Goal: Task Accomplishment & Management: Manage account settings

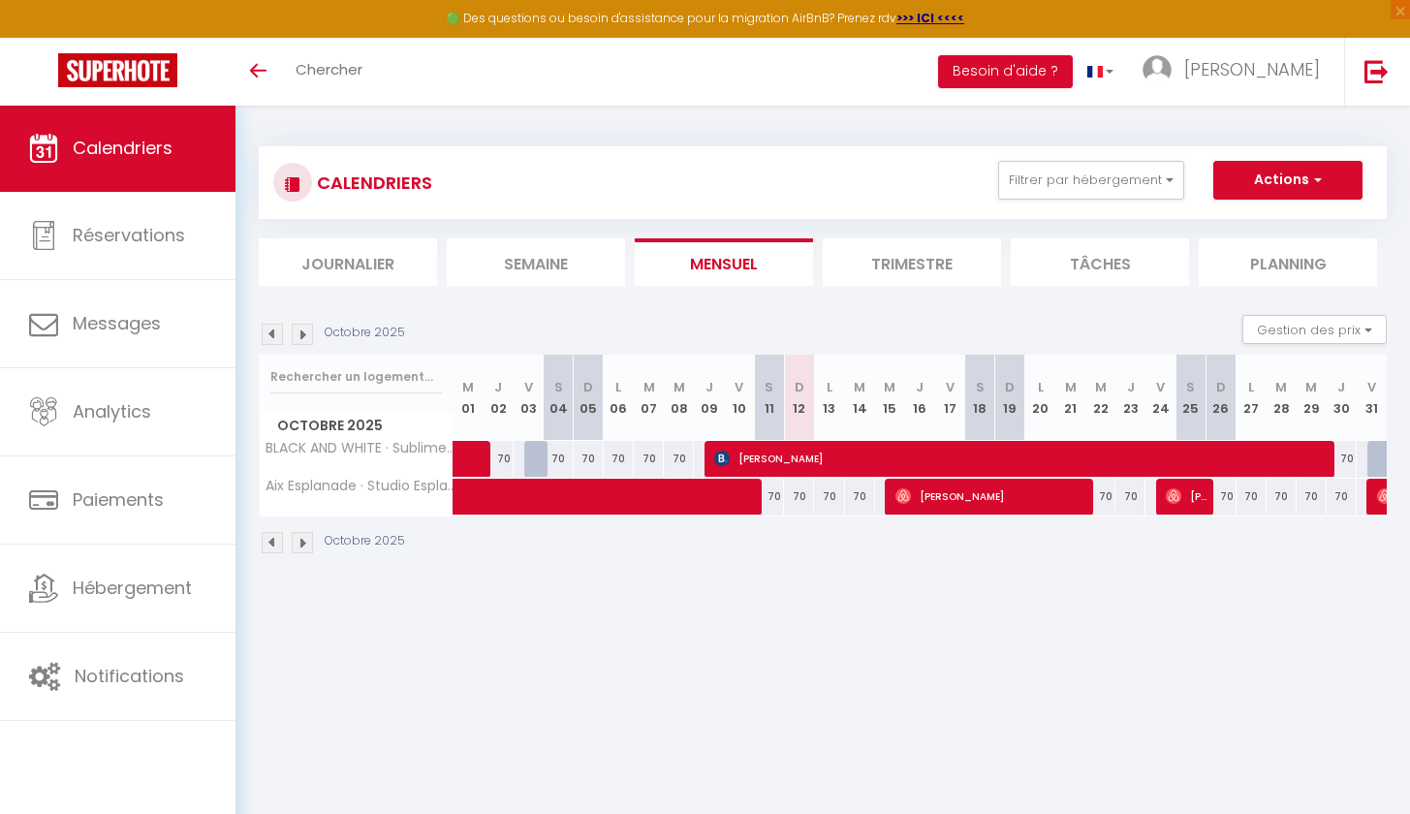
click at [265, 548] on img at bounding box center [272, 542] width 21 height 21
select select
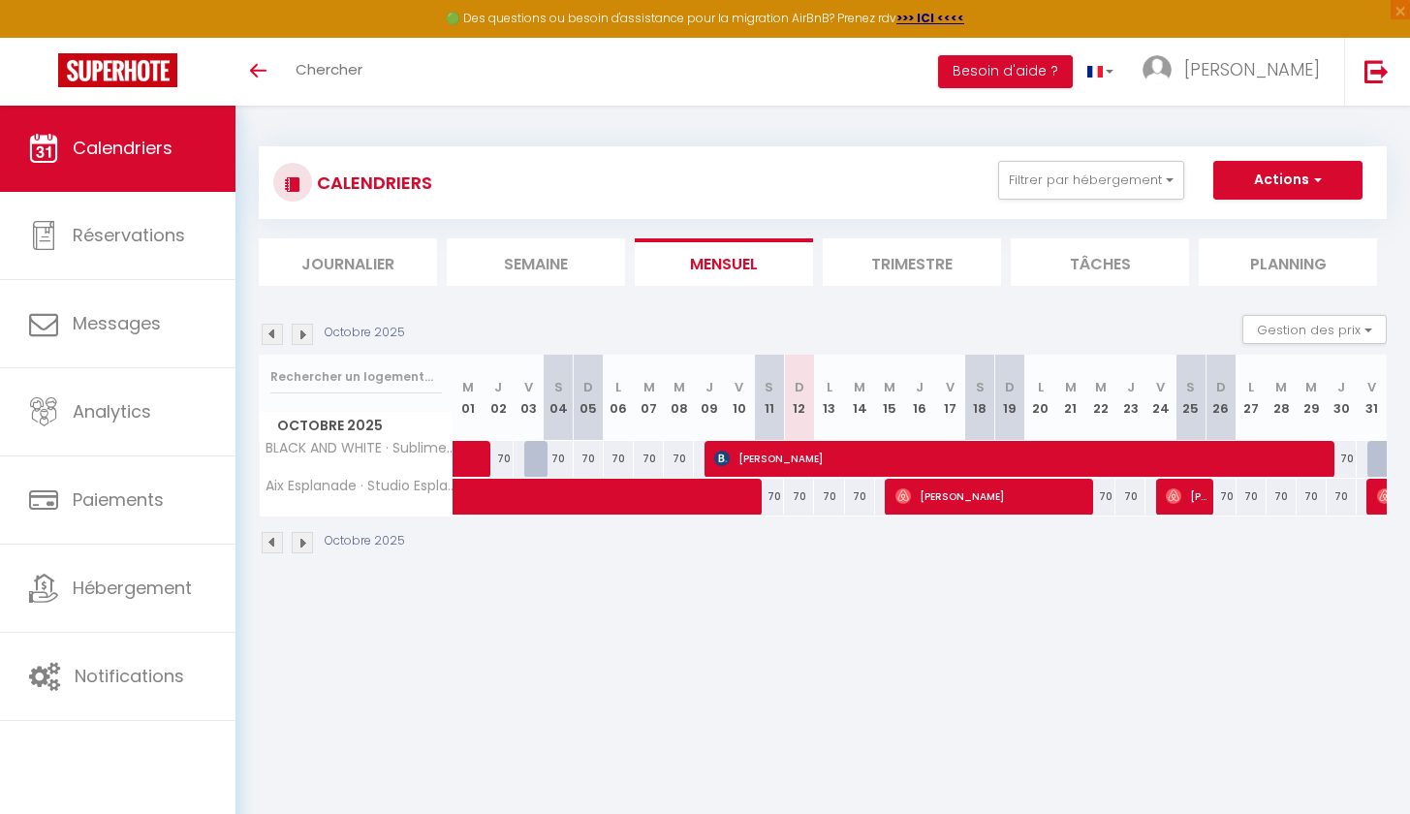
select select
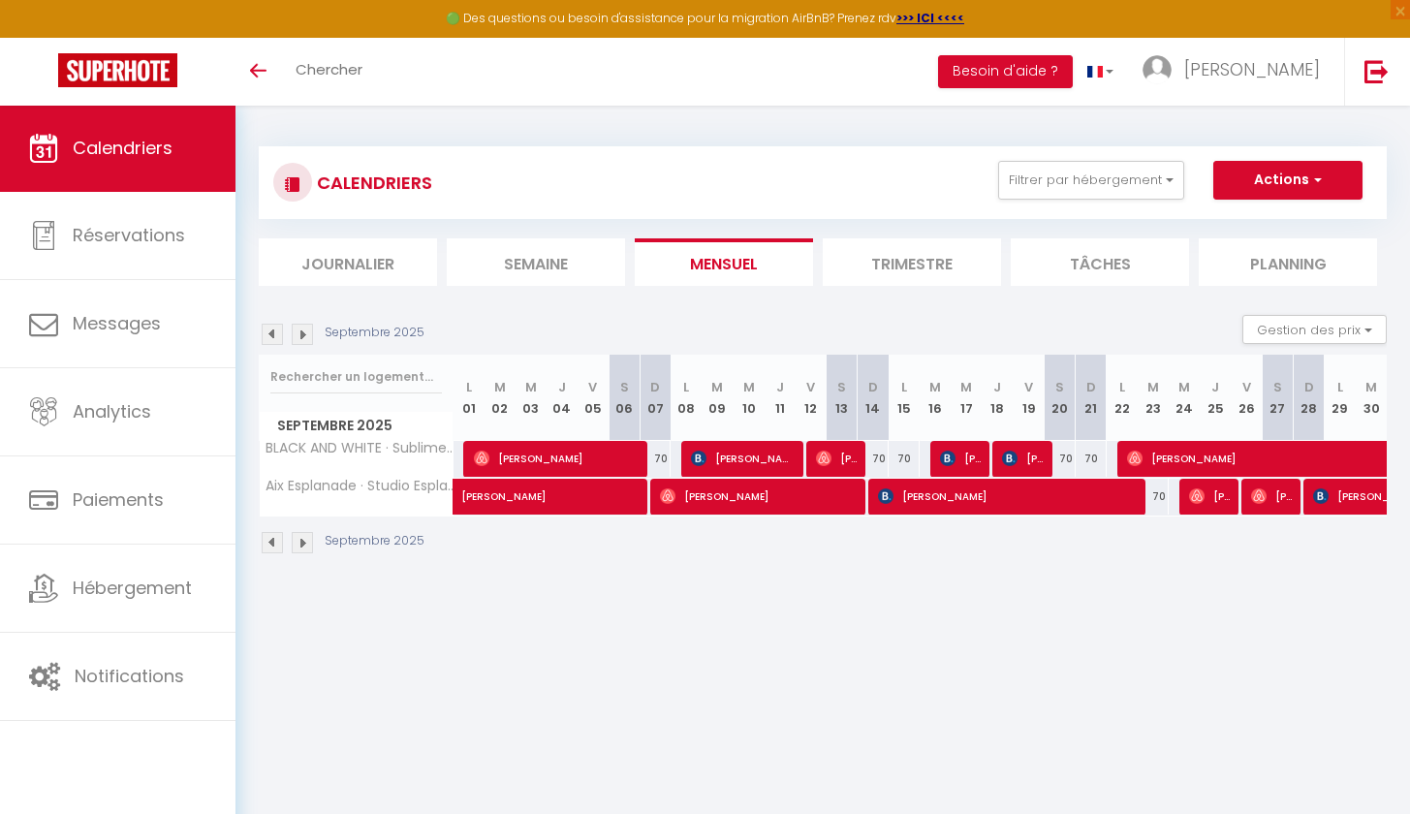
select select "OK"
select select "KO"
select select "0"
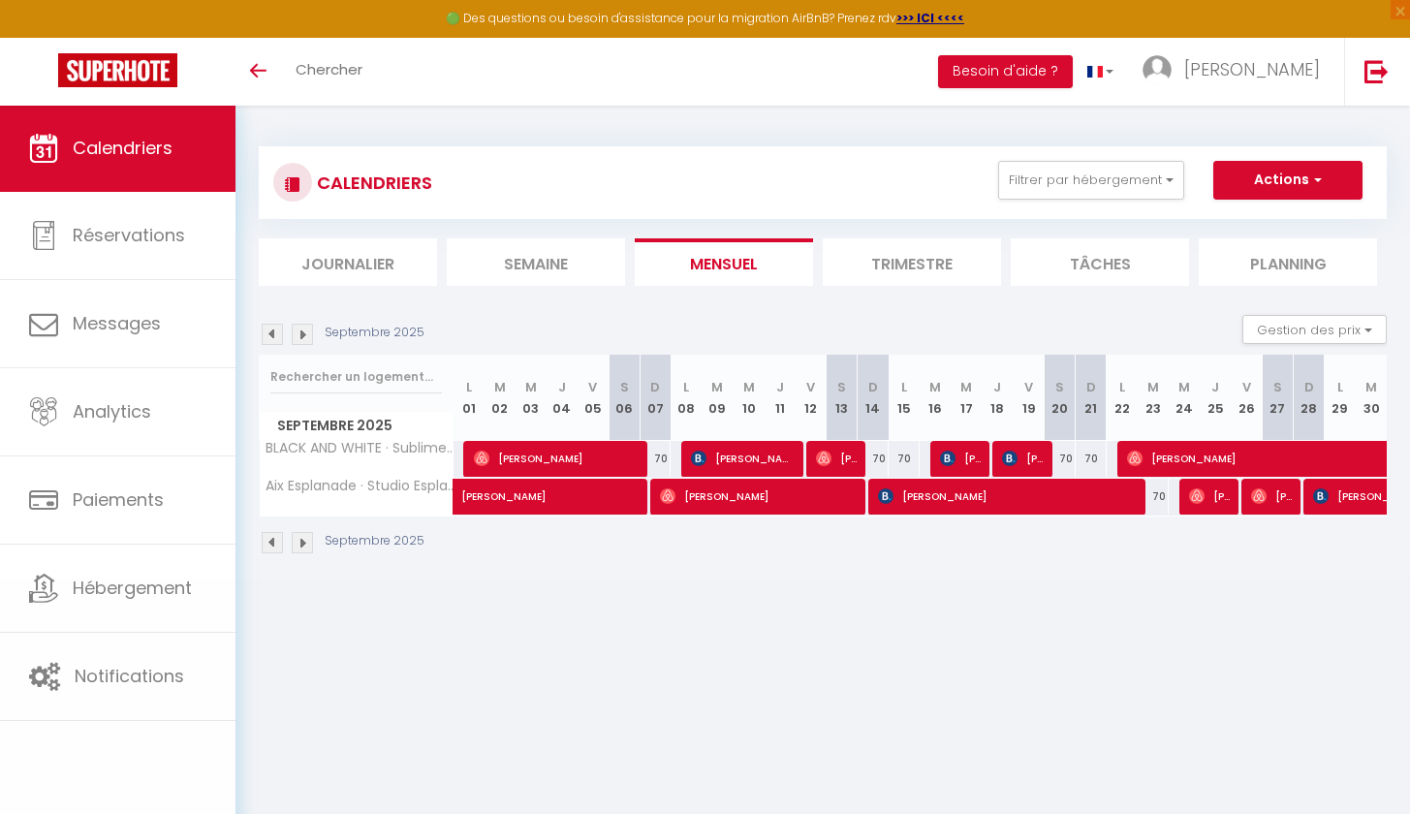
select select "1"
select select
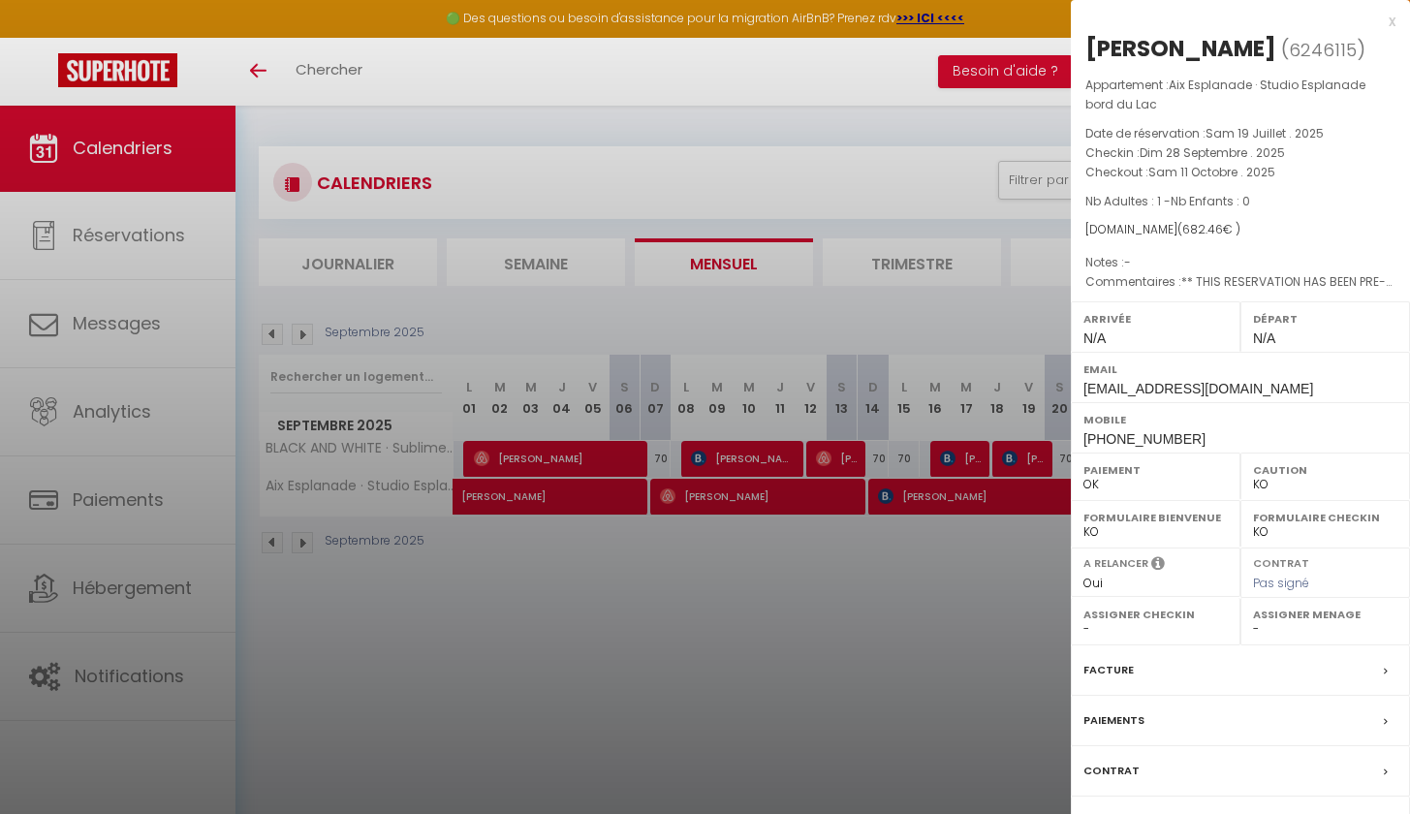
scroll to position [105, 0]
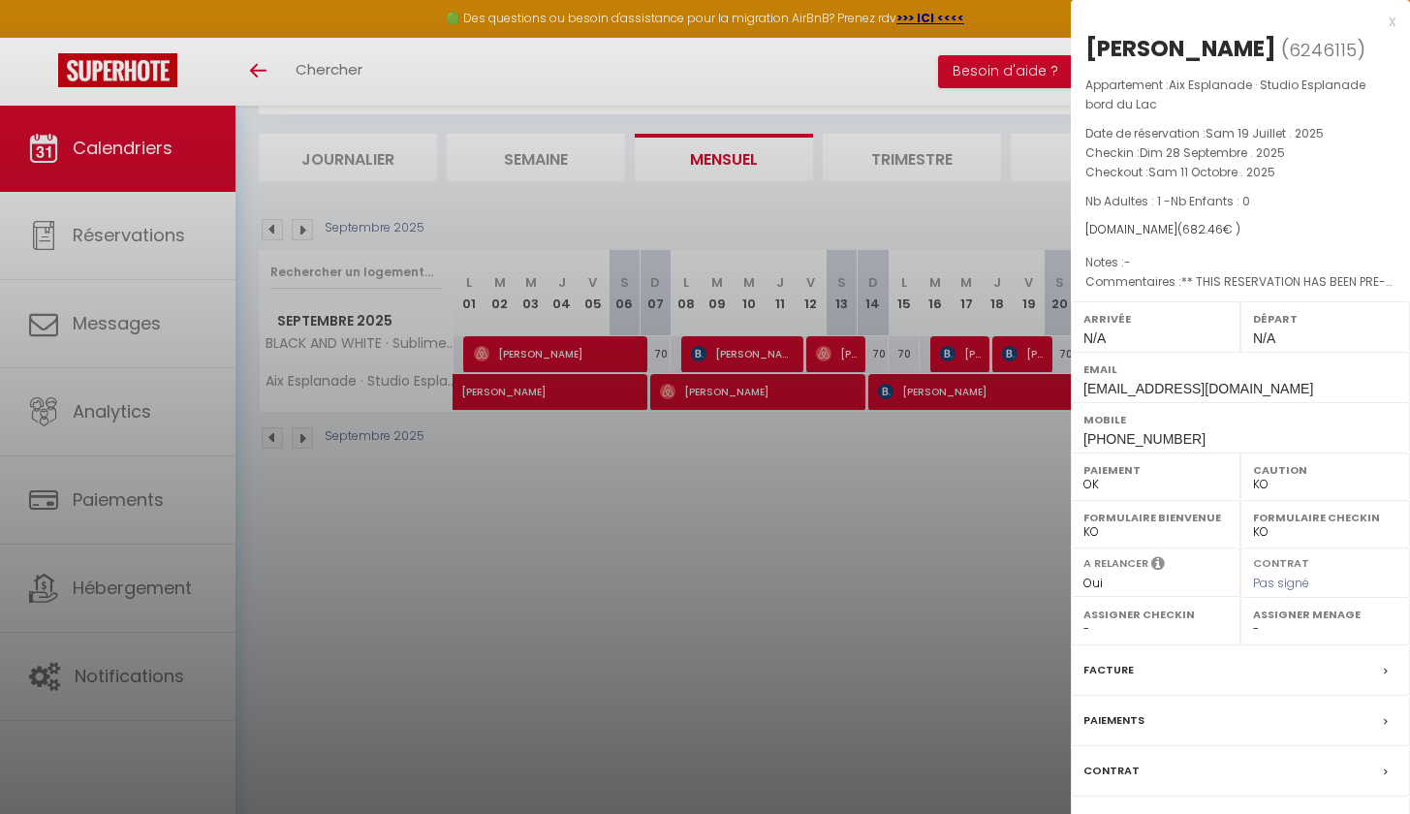
click at [1360, 668] on div "Facture" at bounding box center [1240, 671] width 339 height 50
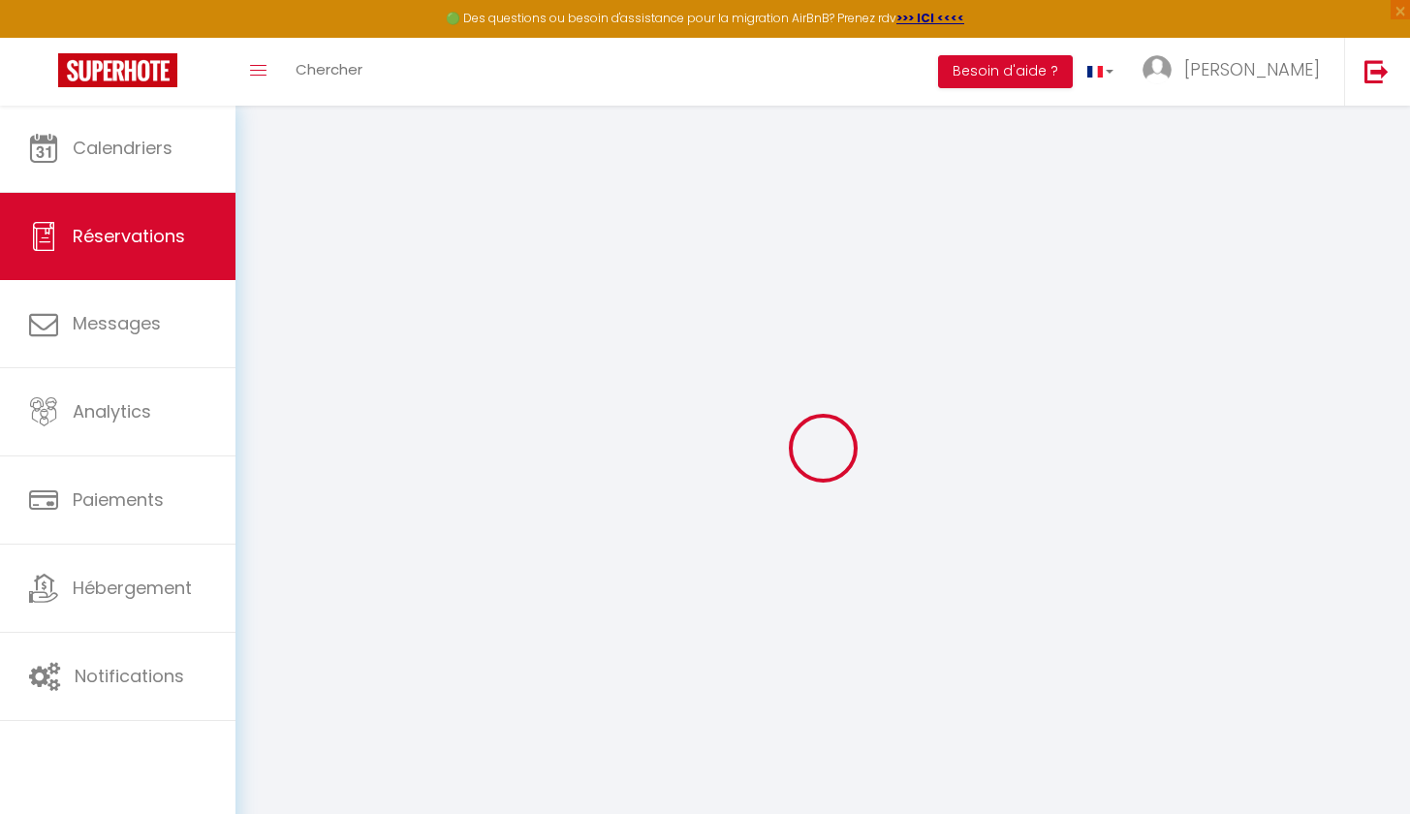
select select "cleaning"
select select
checkbox input "false"
select select
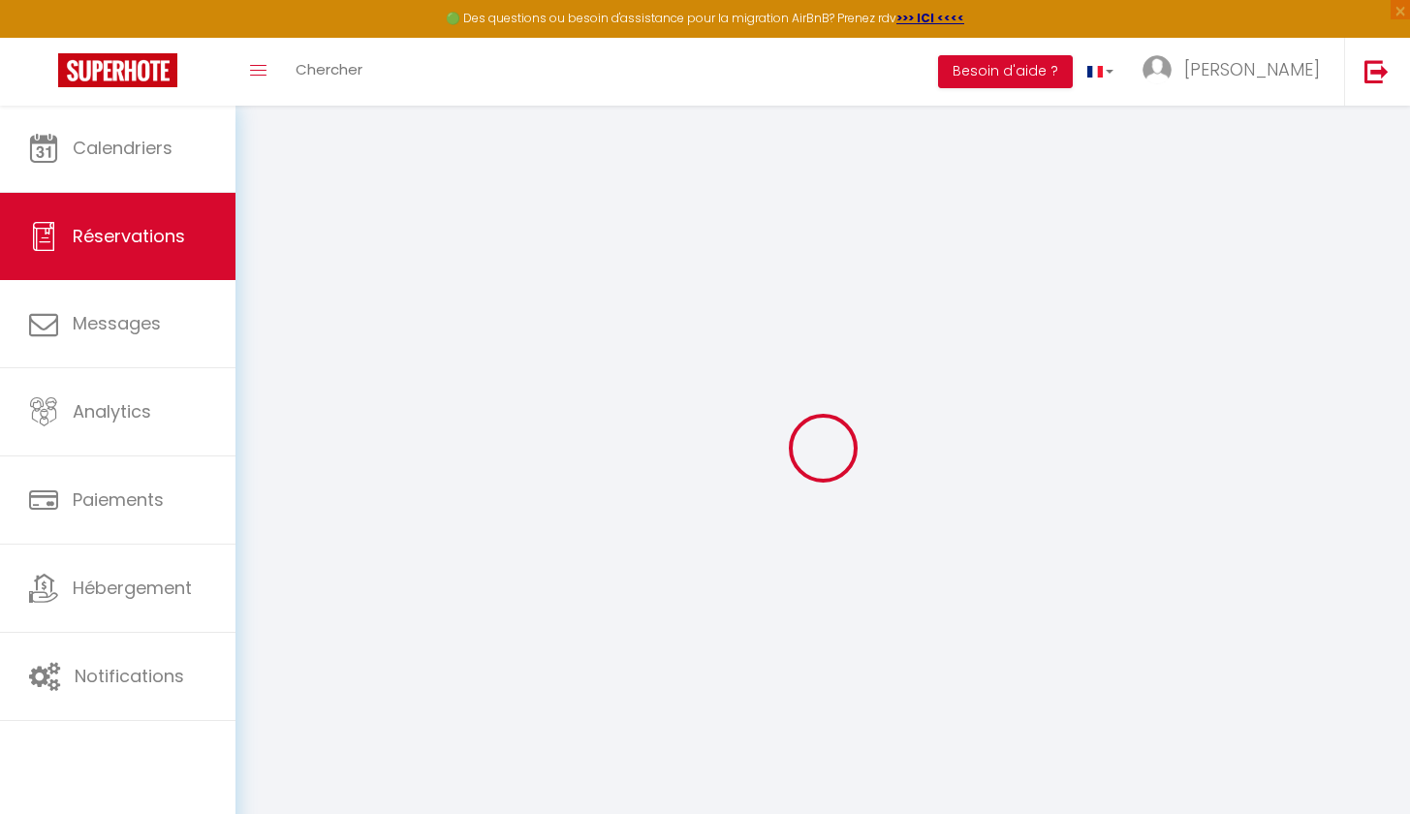
select select
checkbox input "false"
type textarea "** THIS RESERVATION HAS BEEN PRE-PAID ** BOOKING NOTE : Payment charge is EUR 9…"
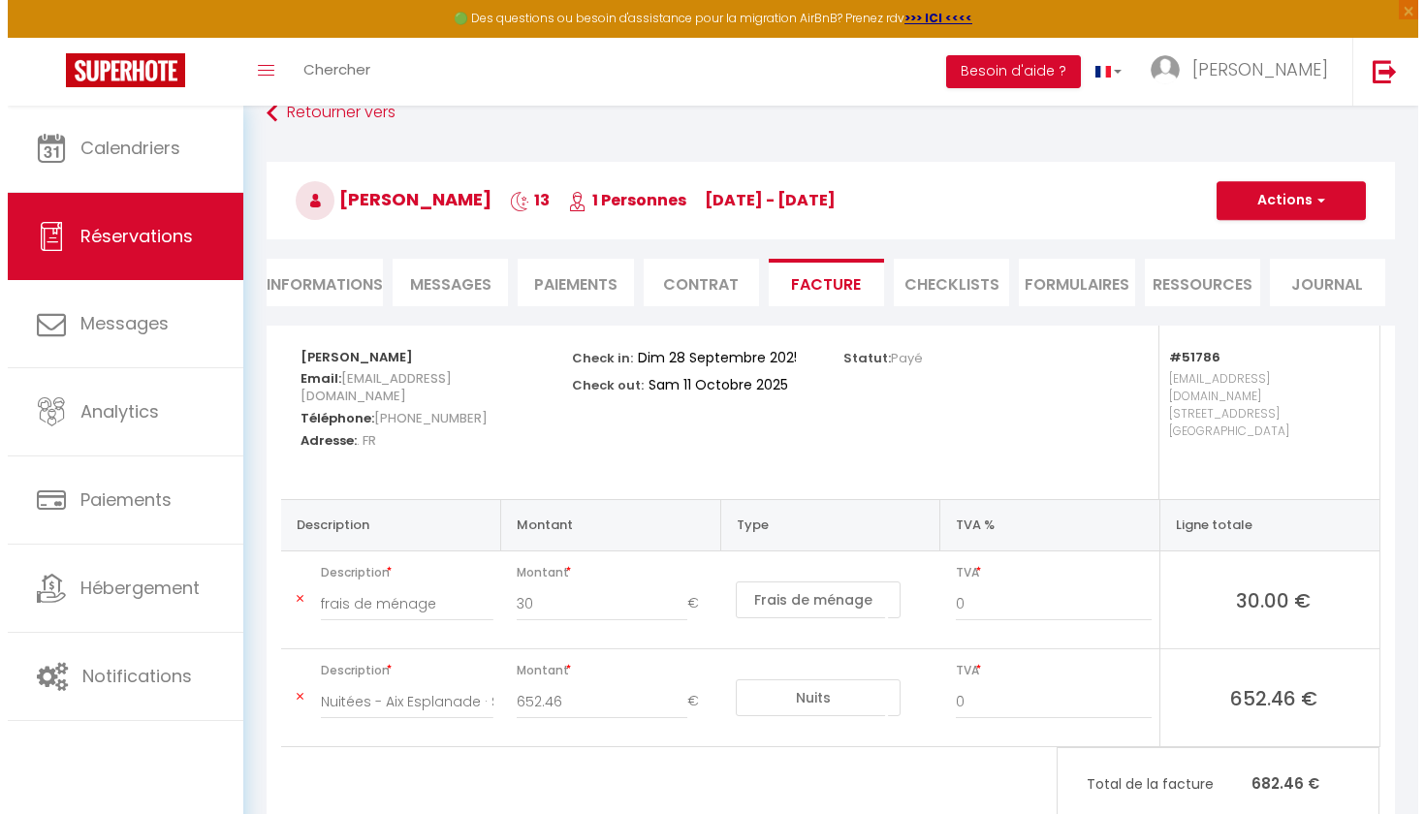
scroll to position [105, 0]
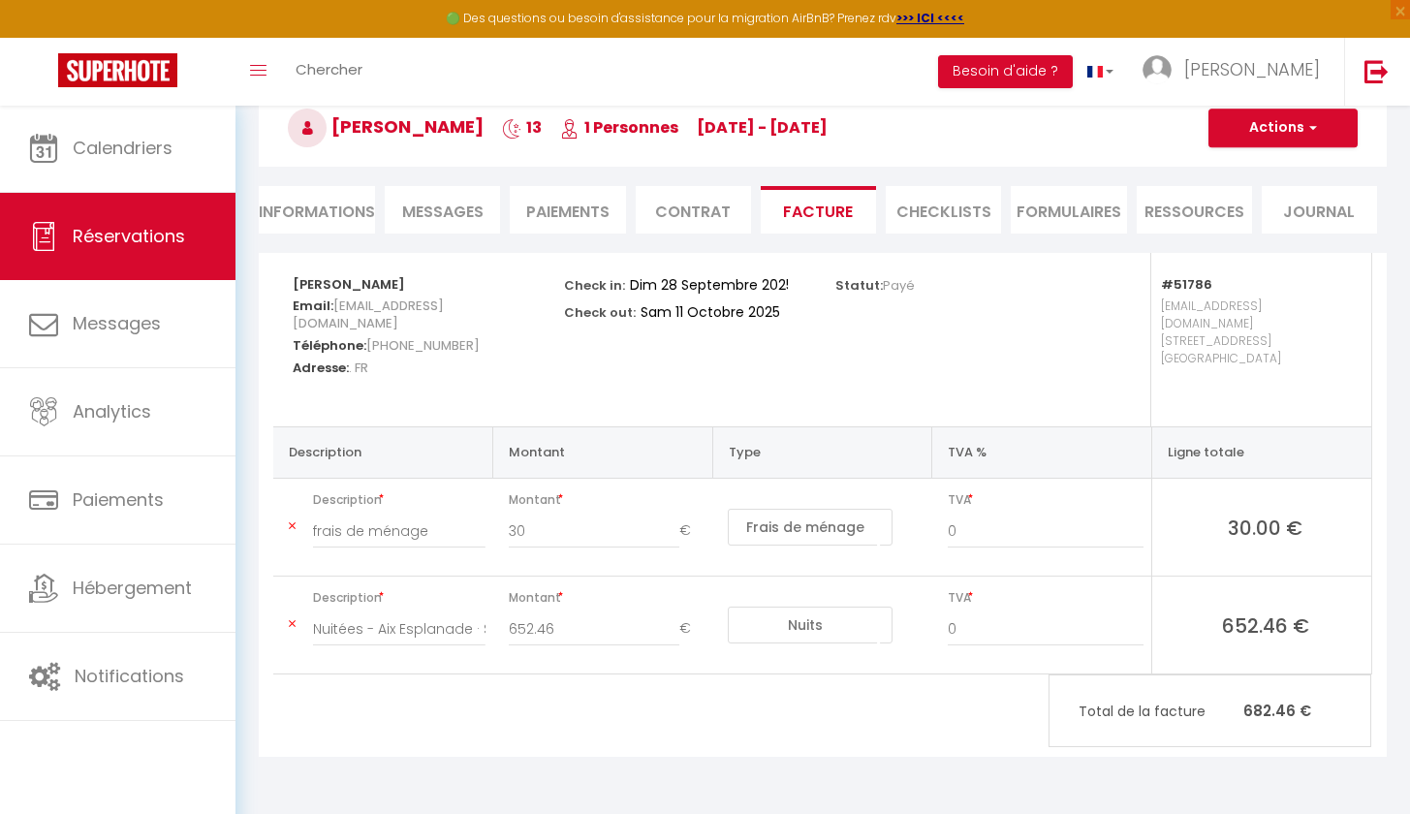
click at [292, 520] on icon at bounding box center [292, 526] width 7 height 12
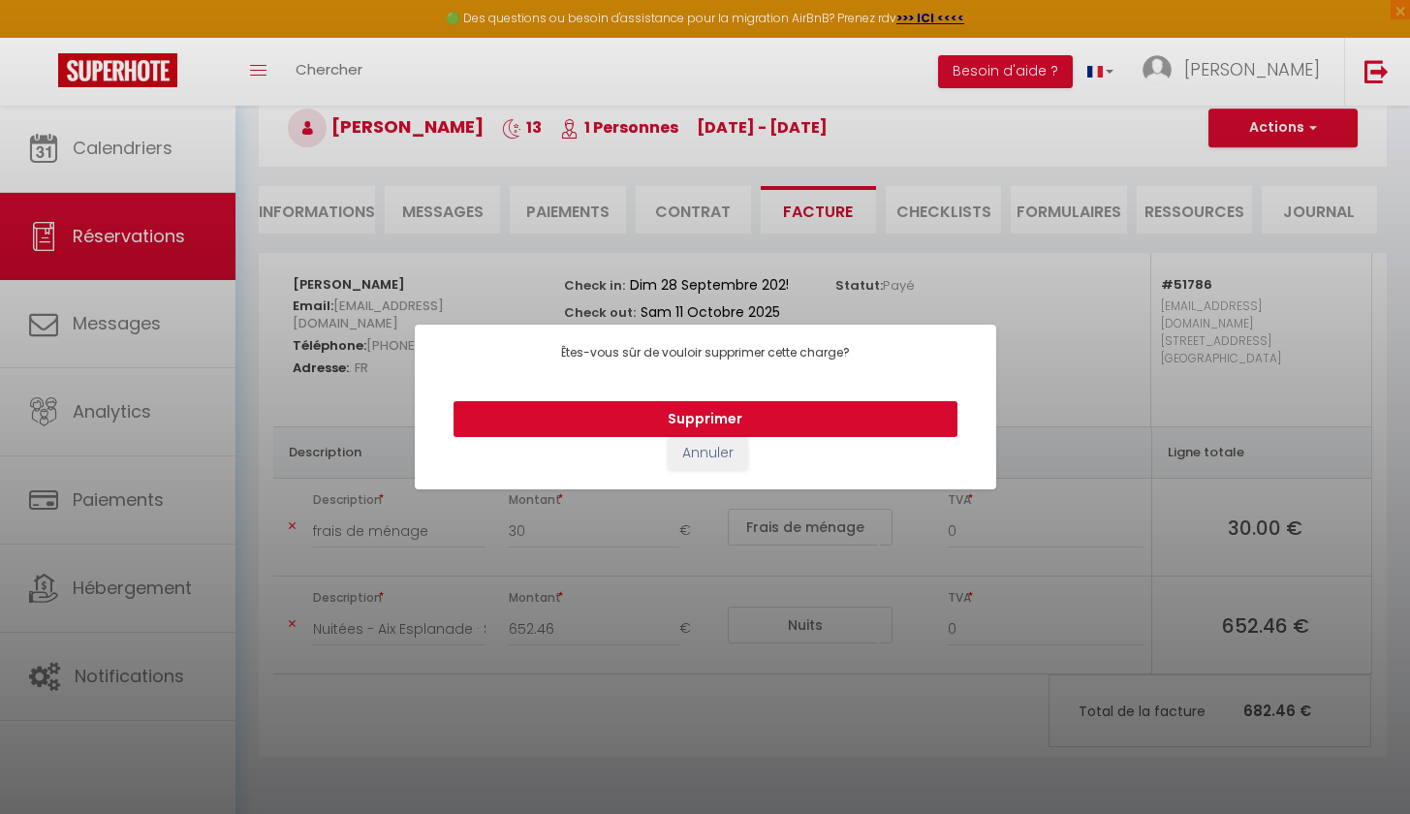
click at [629, 402] on button "Supprimer" at bounding box center [706, 419] width 504 height 37
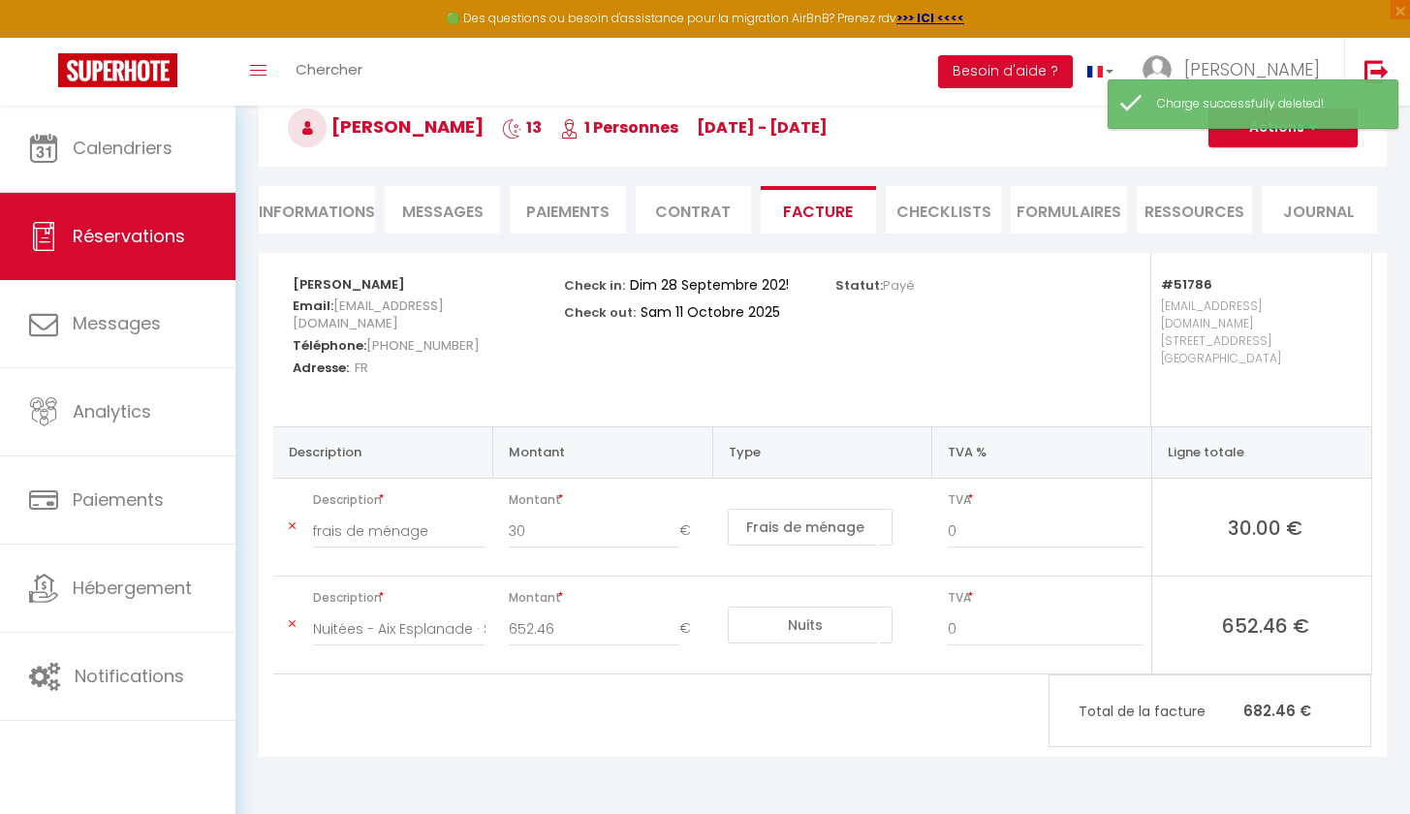
type input "Nuitées - Aix Esplanade · Studio Esplanade bord du Lac - [PERSON_NAME]"
type input "652.46"
select select "nights"
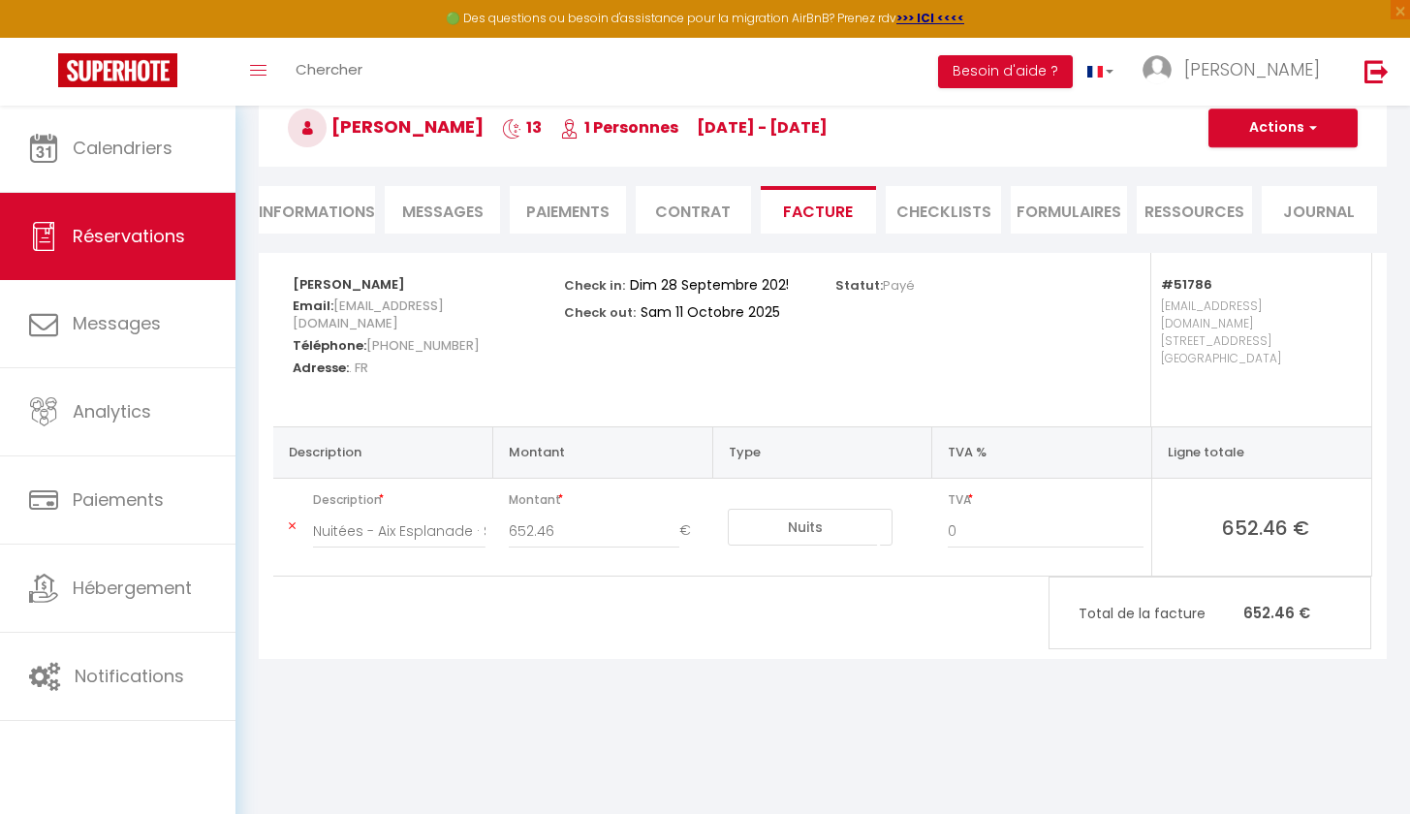
click at [1312, 129] on span "button" at bounding box center [1311, 127] width 12 height 17
click at [1256, 225] on link "Envoyer la facture" at bounding box center [1268, 220] width 163 height 25
type input "[EMAIL_ADDRESS][DOMAIN_NAME]"
select select "fr"
type input "Votre facture 6246115 - [GEOGRAPHIC_DATA] · Studio Esplanade bord du Lac"
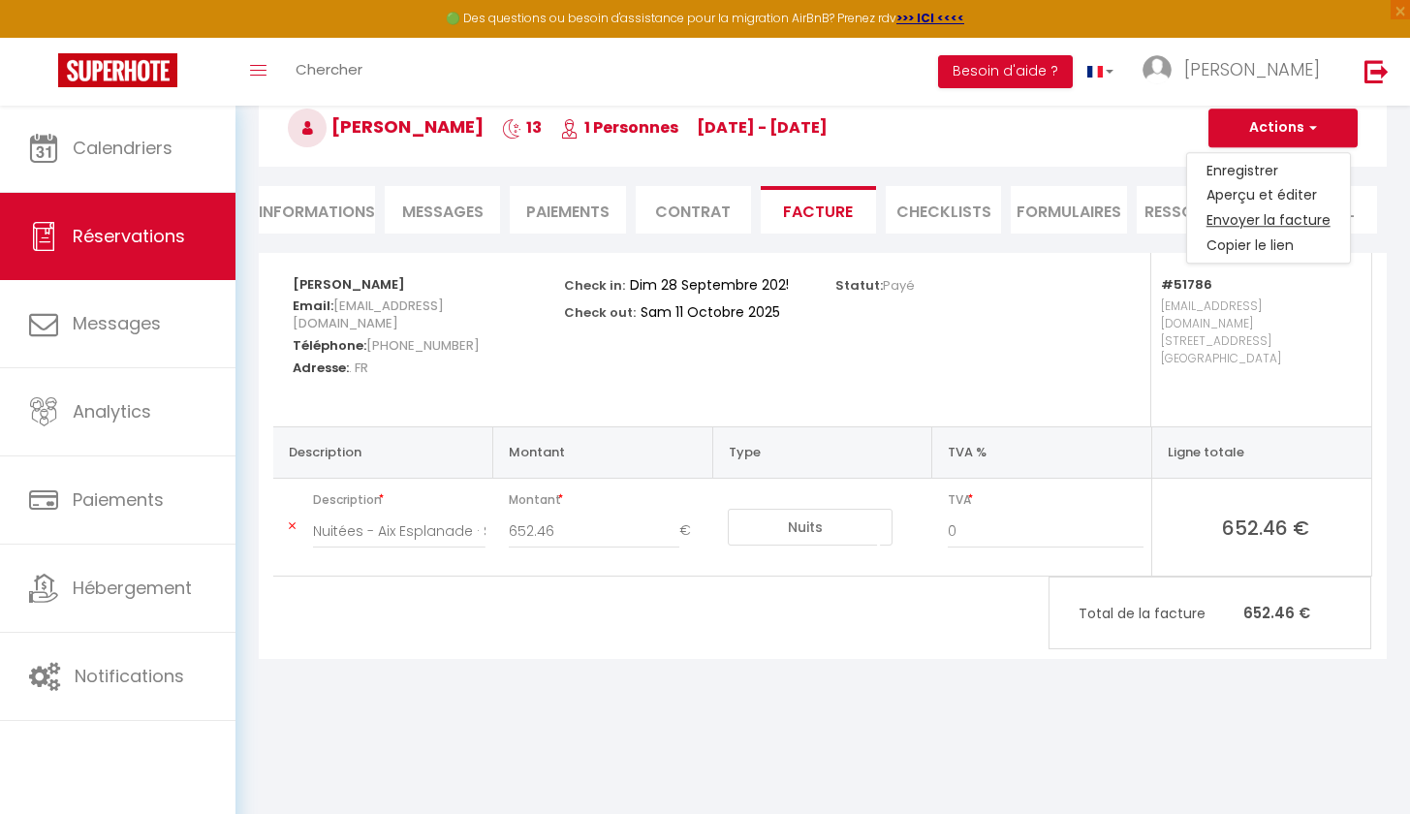
type textarea "Bonjour, Voici le lien pour télécharger votre facture : [URL][DOMAIN_NAME] Déta…"
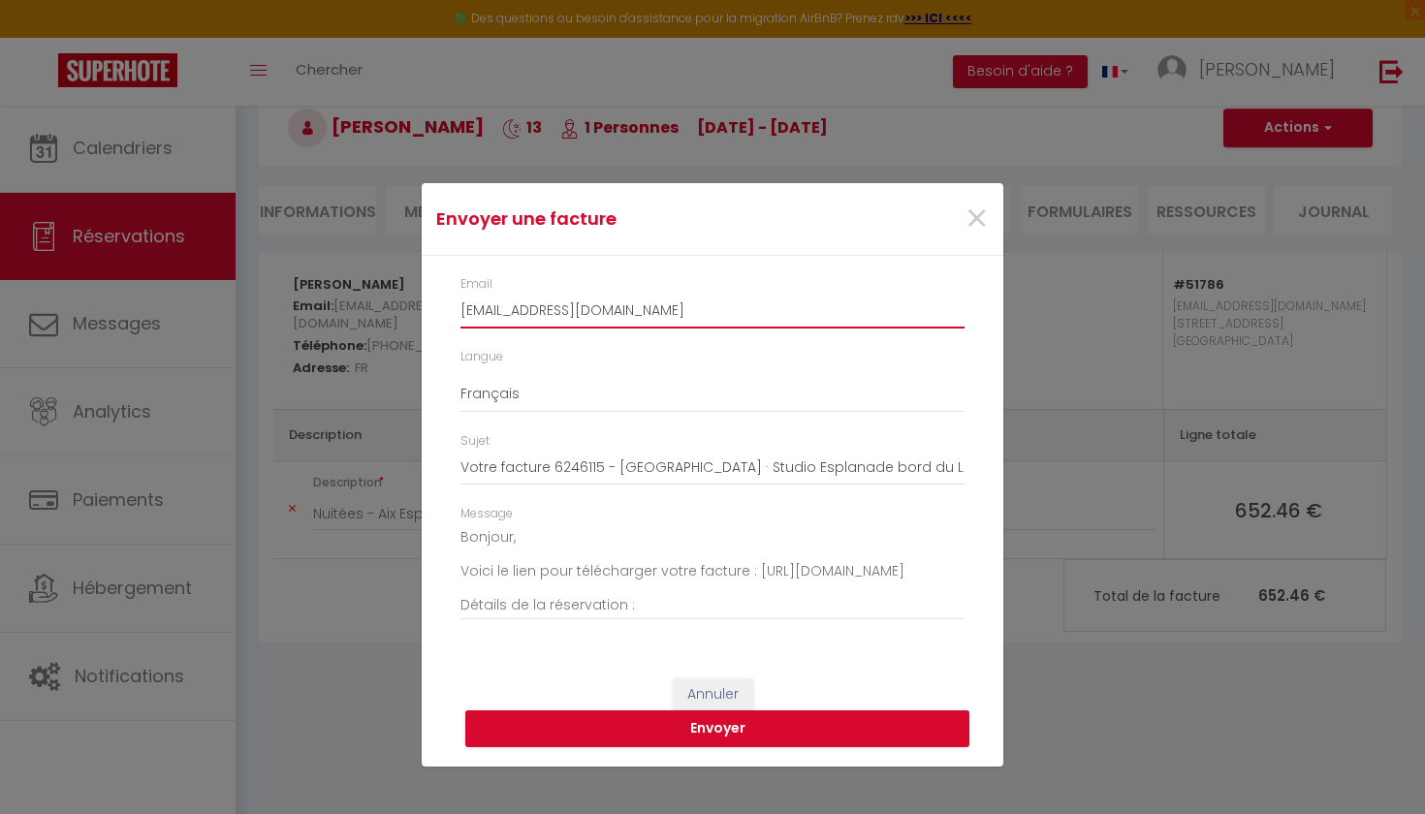
drag, startPoint x: 740, startPoint y: 312, endPoint x: 367, endPoint y: 292, distance: 373.7
click at [367, 292] on div "Envoyer une facture × Email [EMAIL_ADDRESS][DOMAIN_NAME] Langue Anglais Françai…" at bounding box center [712, 407] width 1425 height 814
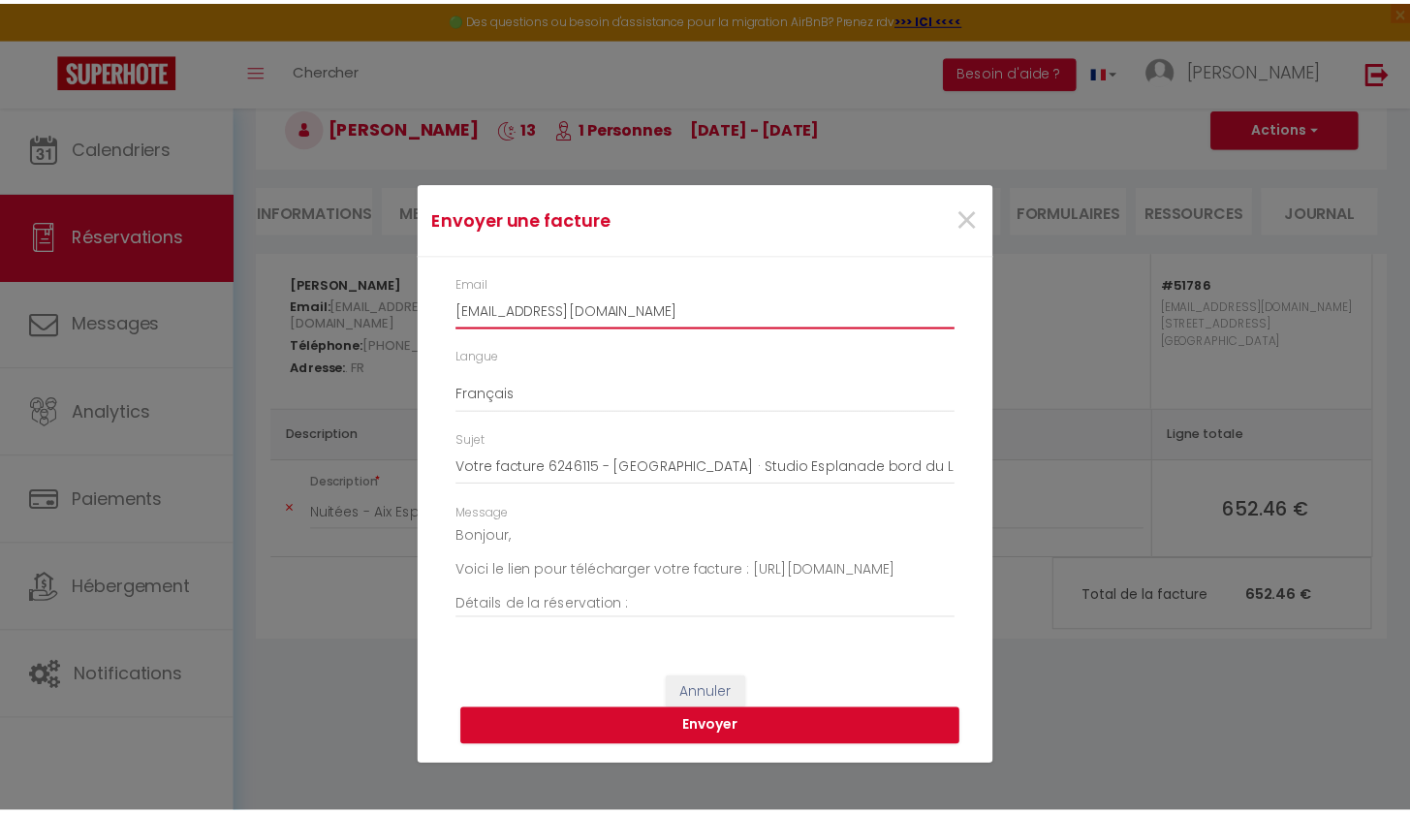
scroll to position [4, 0]
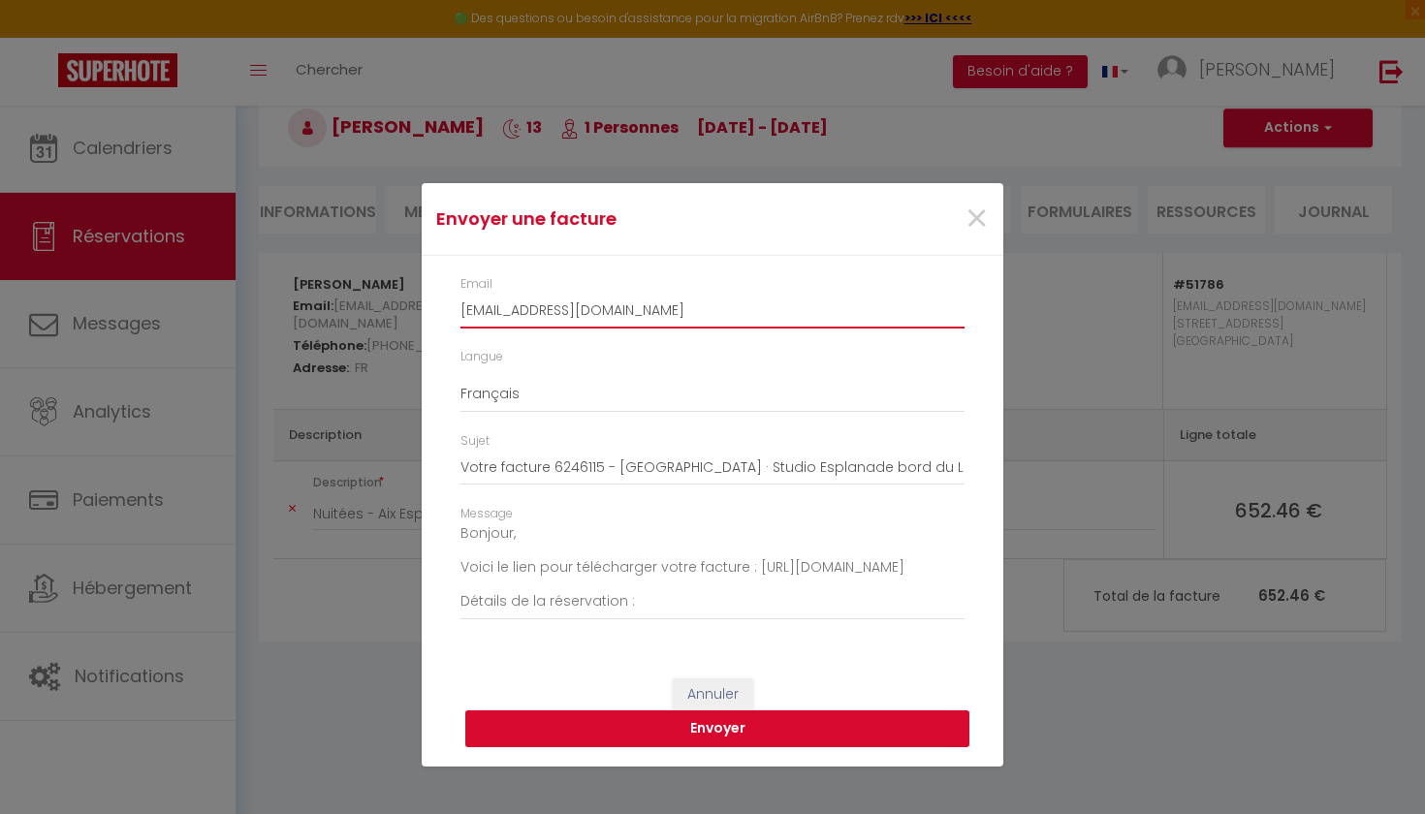
type input "[EMAIL_ADDRESS][DOMAIN_NAME]"
click at [762, 731] on button "Envoyer" at bounding box center [717, 728] width 504 height 37
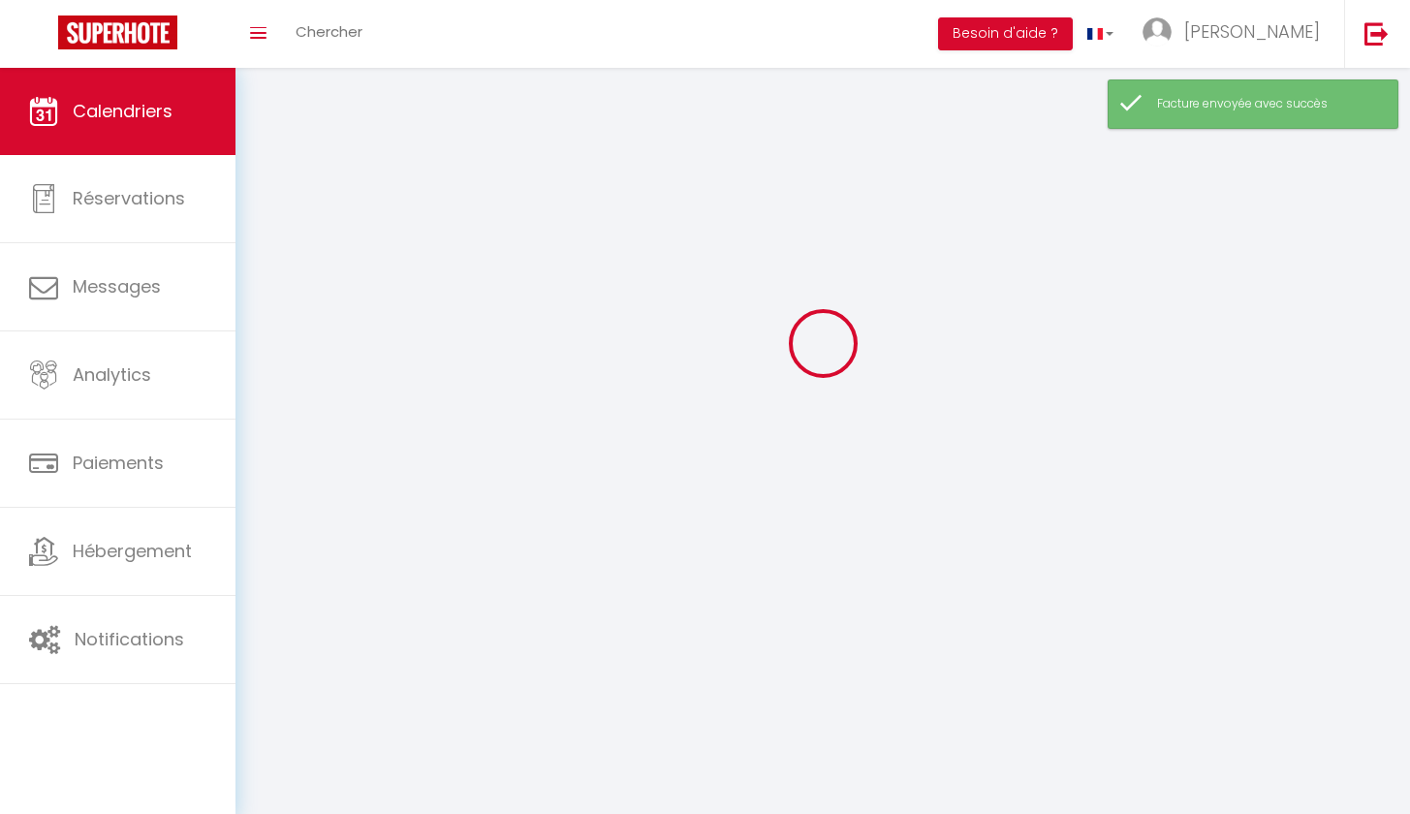
scroll to position [68, 0]
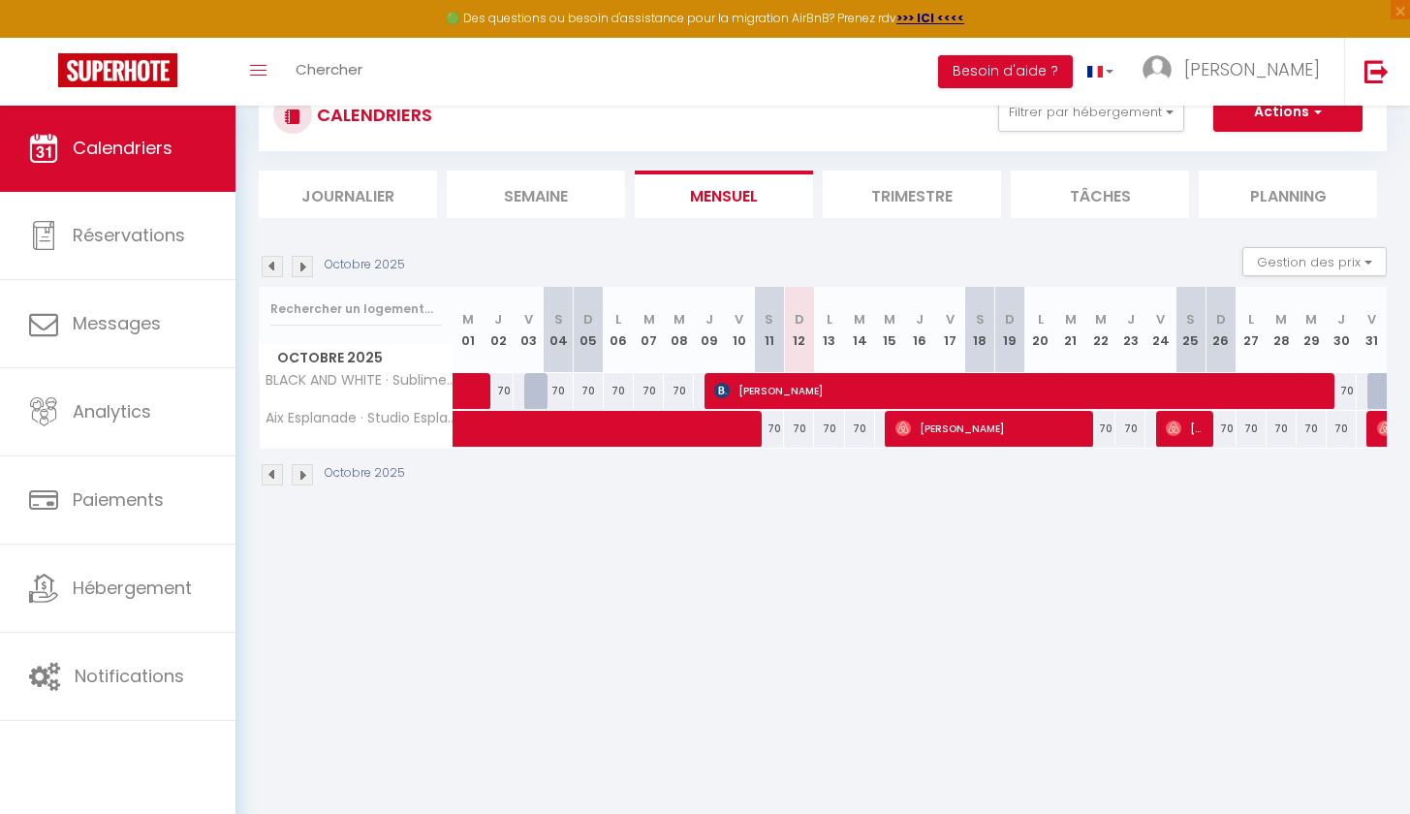
click at [267, 473] on img at bounding box center [272, 474] width 21 height 21
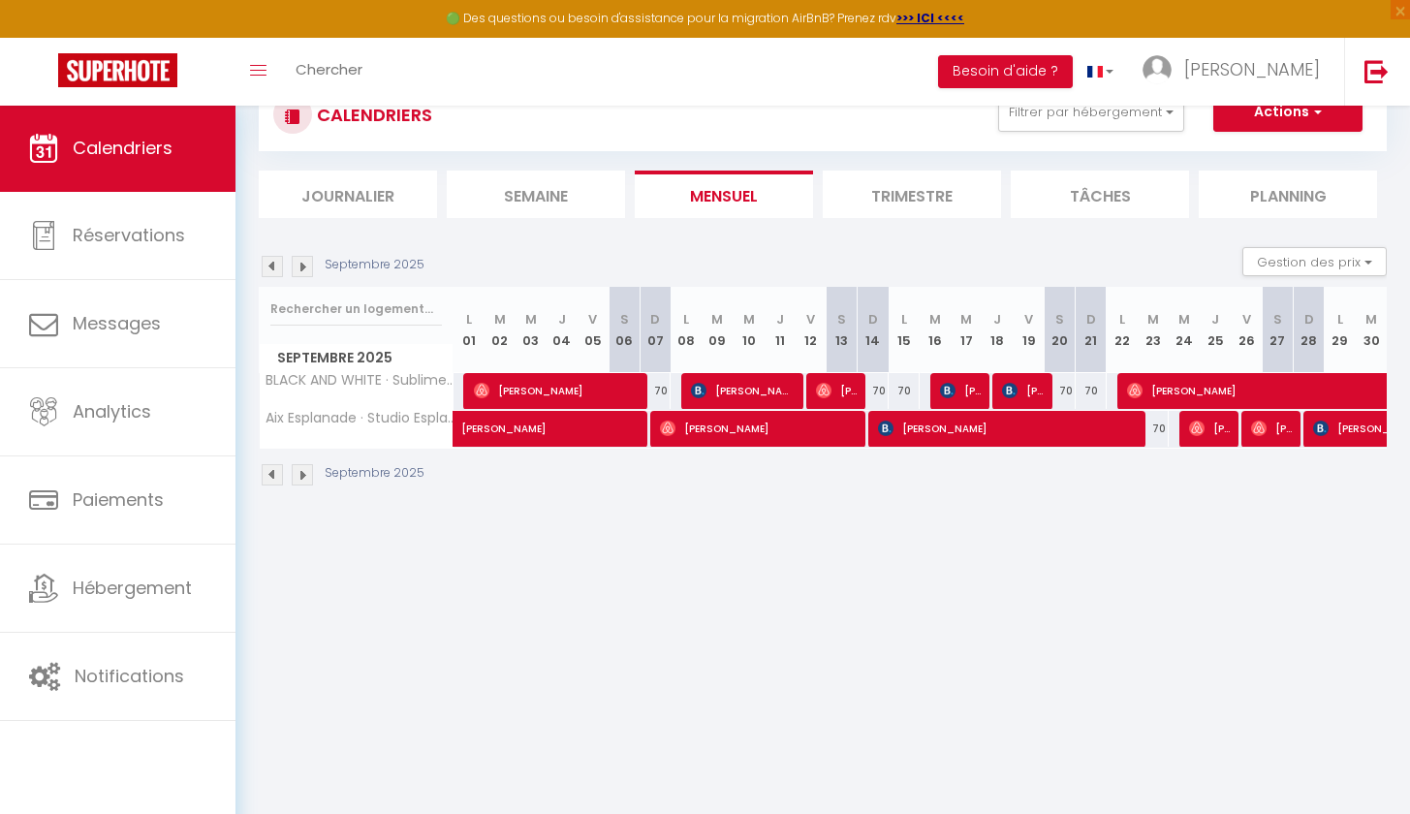
click at [305, 472] on img at bounding box center [302, 474] width 21 height 21
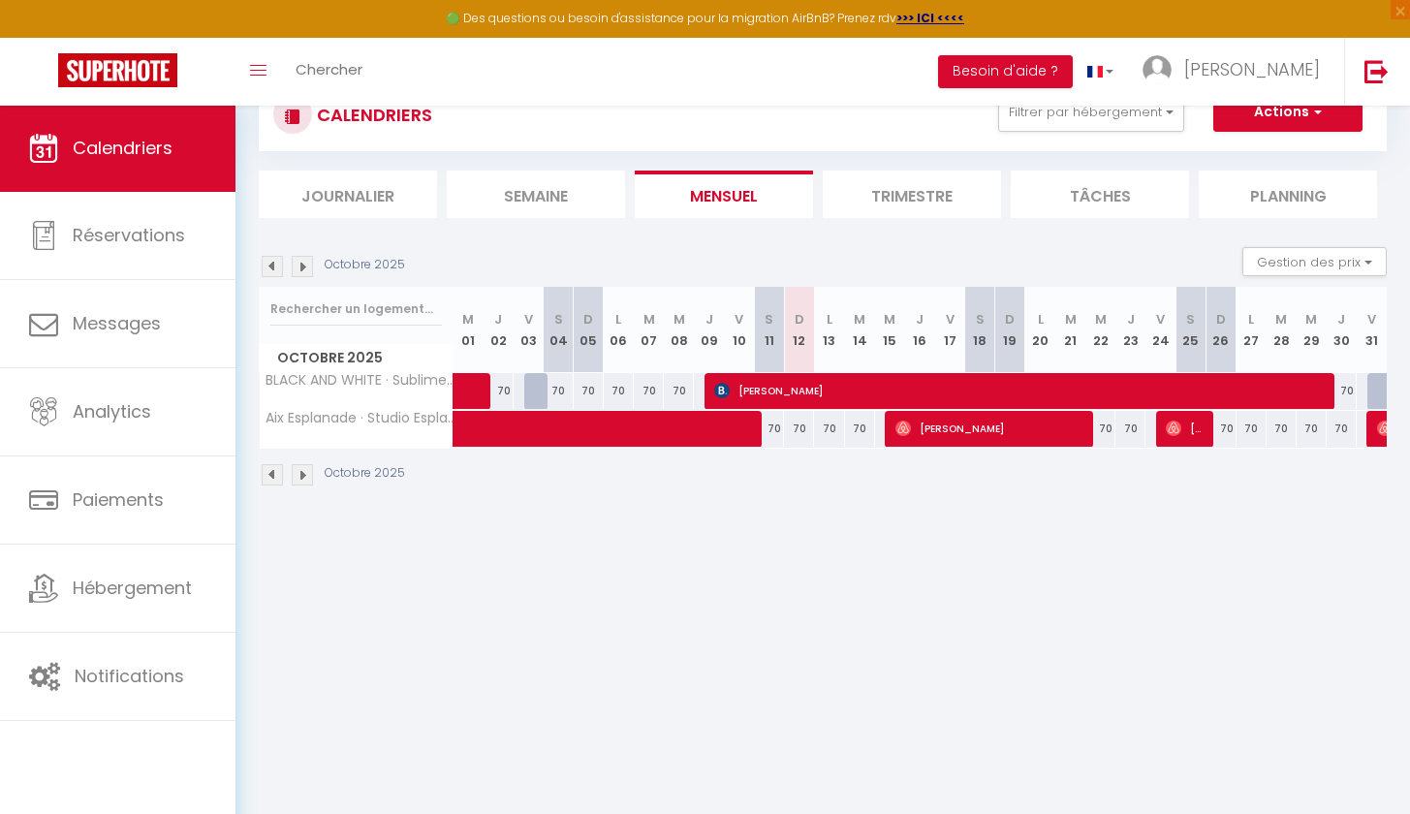
click at [304, 475] on img at bounding box center [302, 474] width 21 height 21
select select
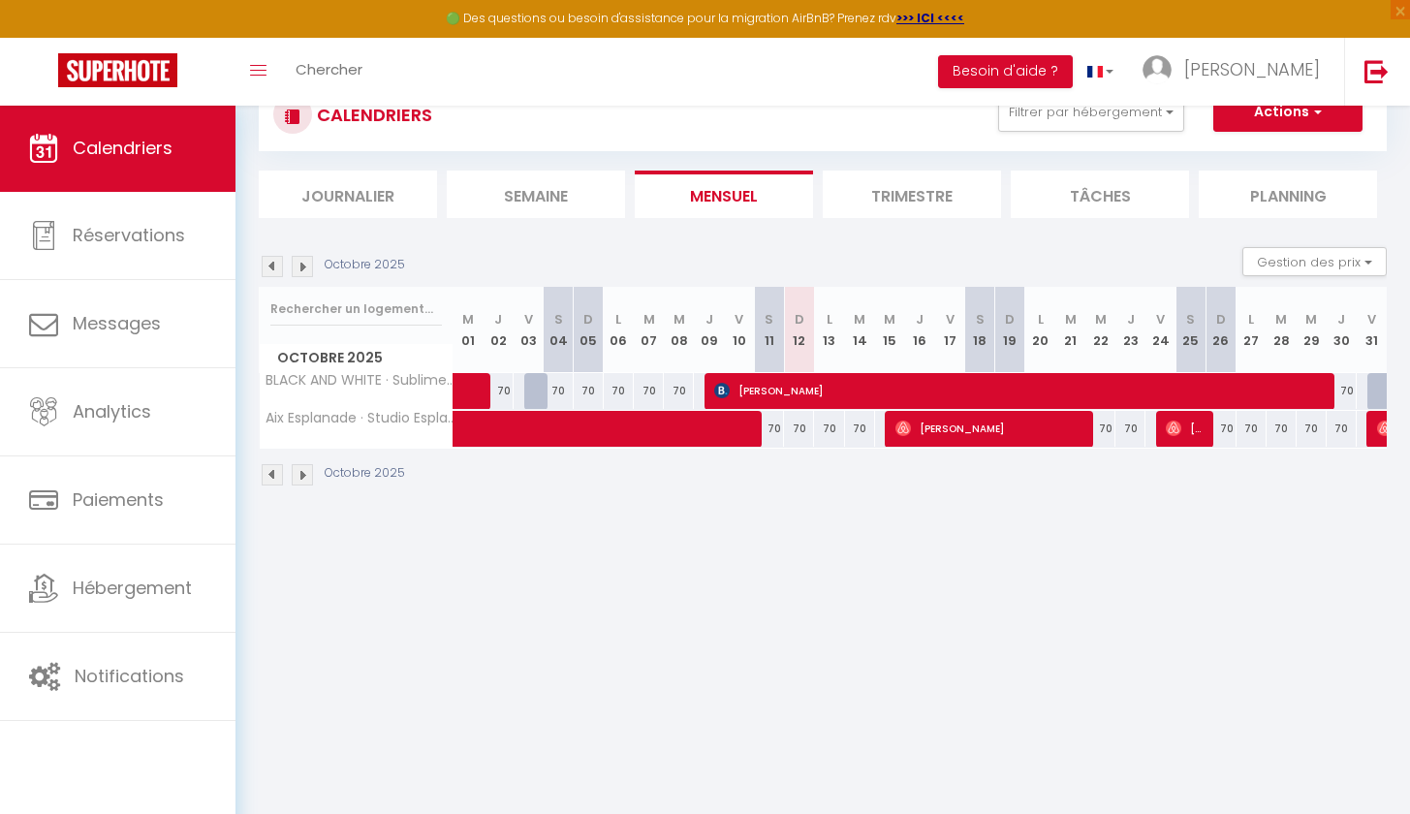
select select
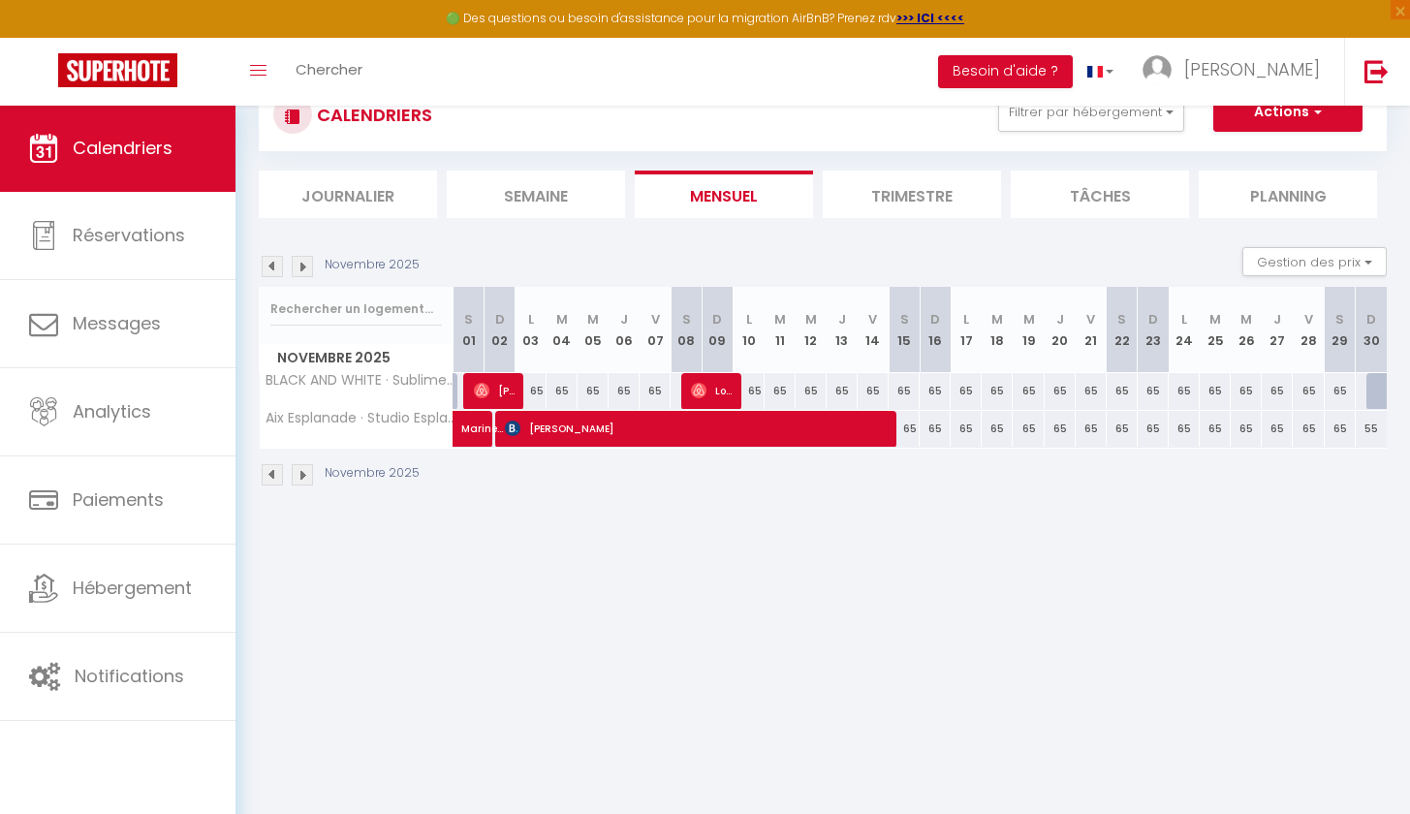
click at [610, 436] on span "[PERSON_NAME]" at bounding box center [696, 428] width 383 height 37
select select "OK"
select select "KO"
select select "0"
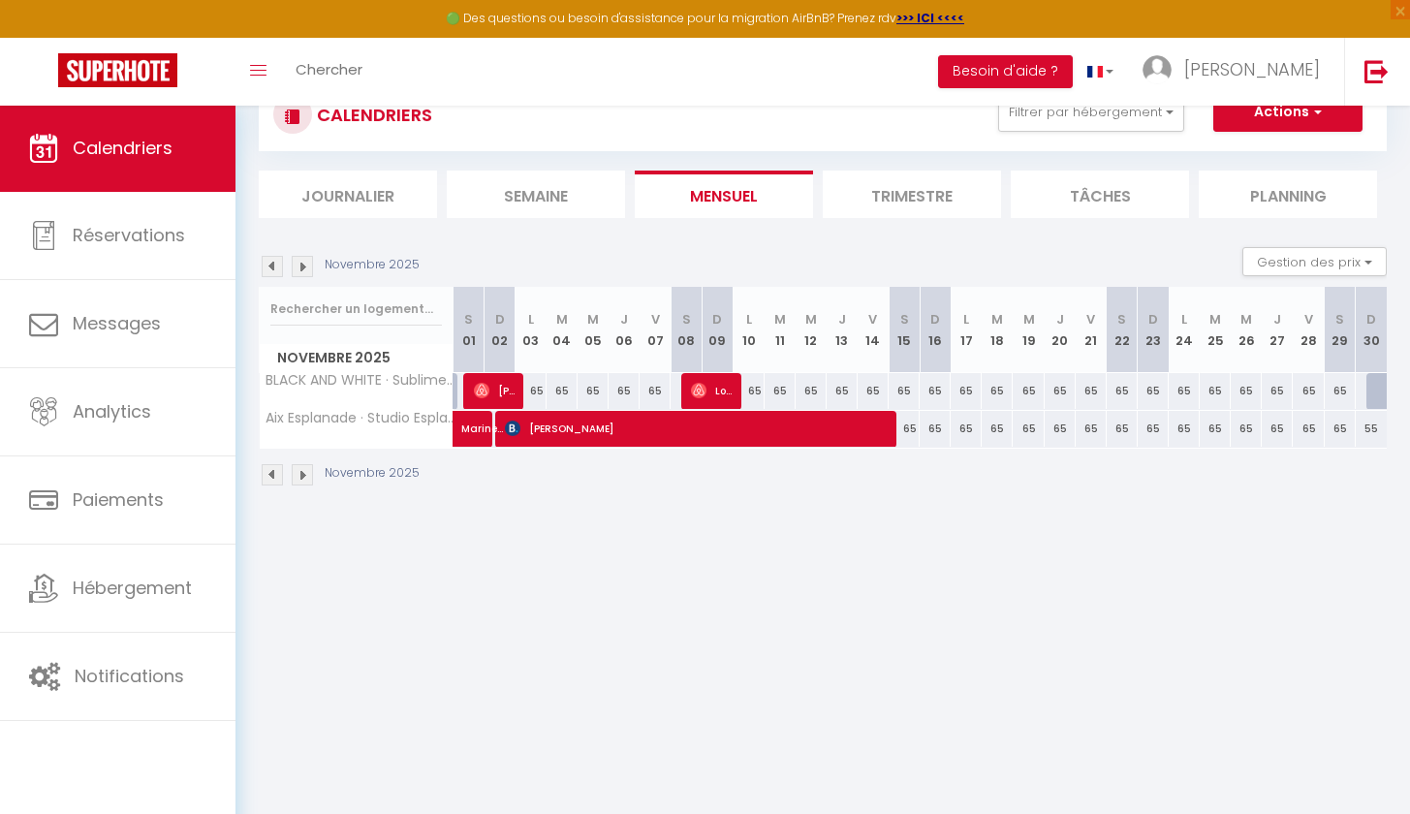
select select "1"
select select
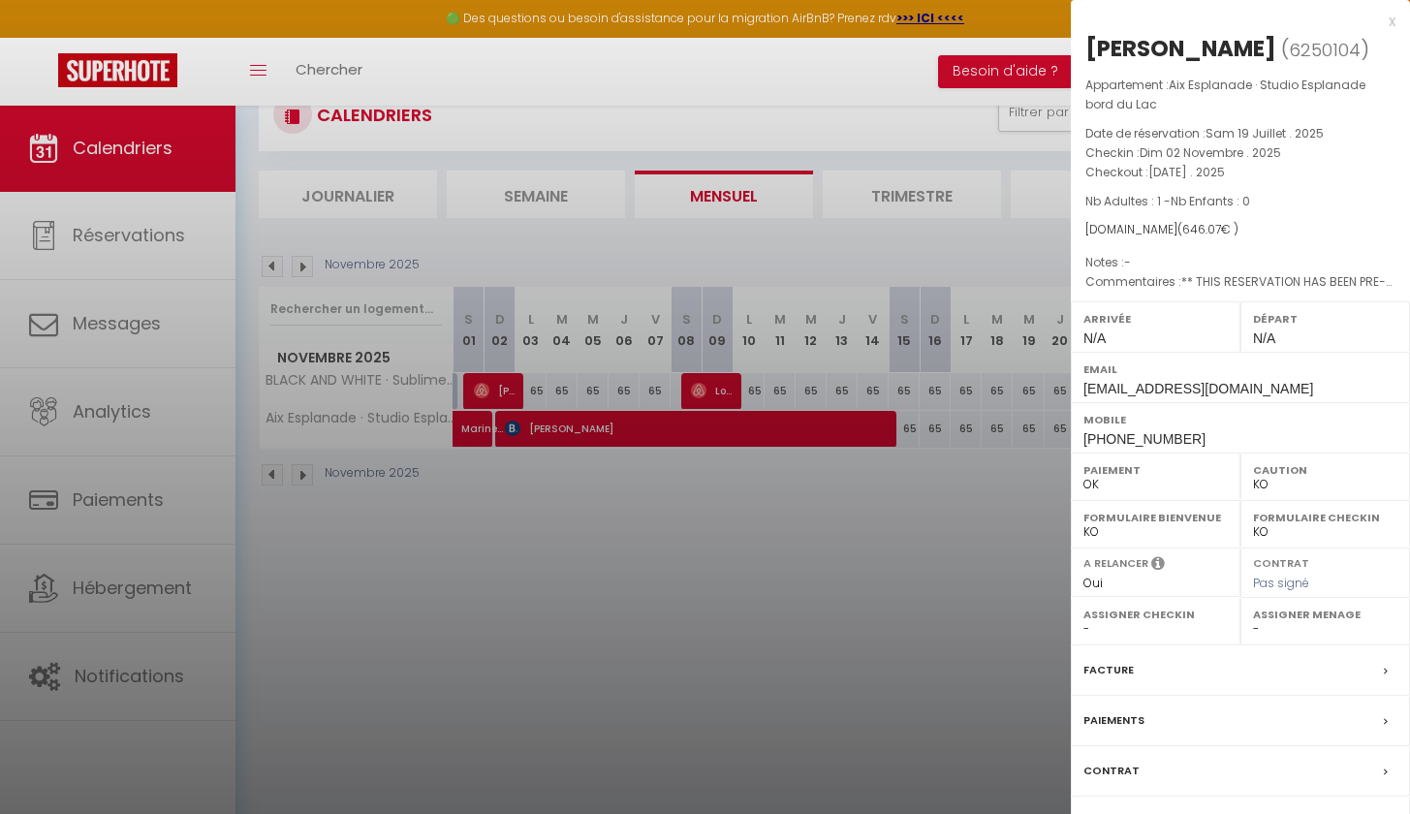
click at [1389, 665] on span at bounding box center [1391, 670] width 14 height 20
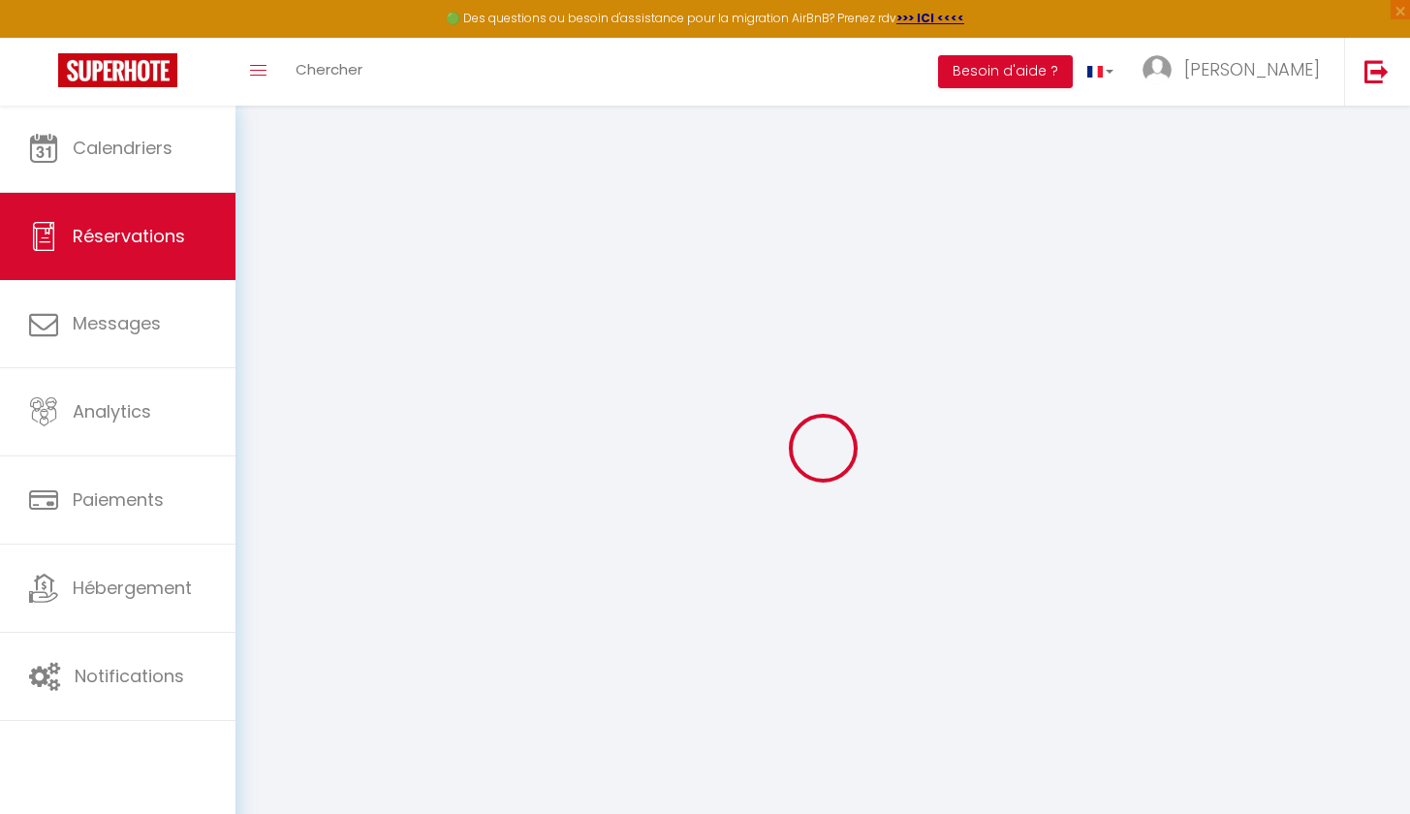
select select "cleaning"
select select
checkbox input "false"
select select
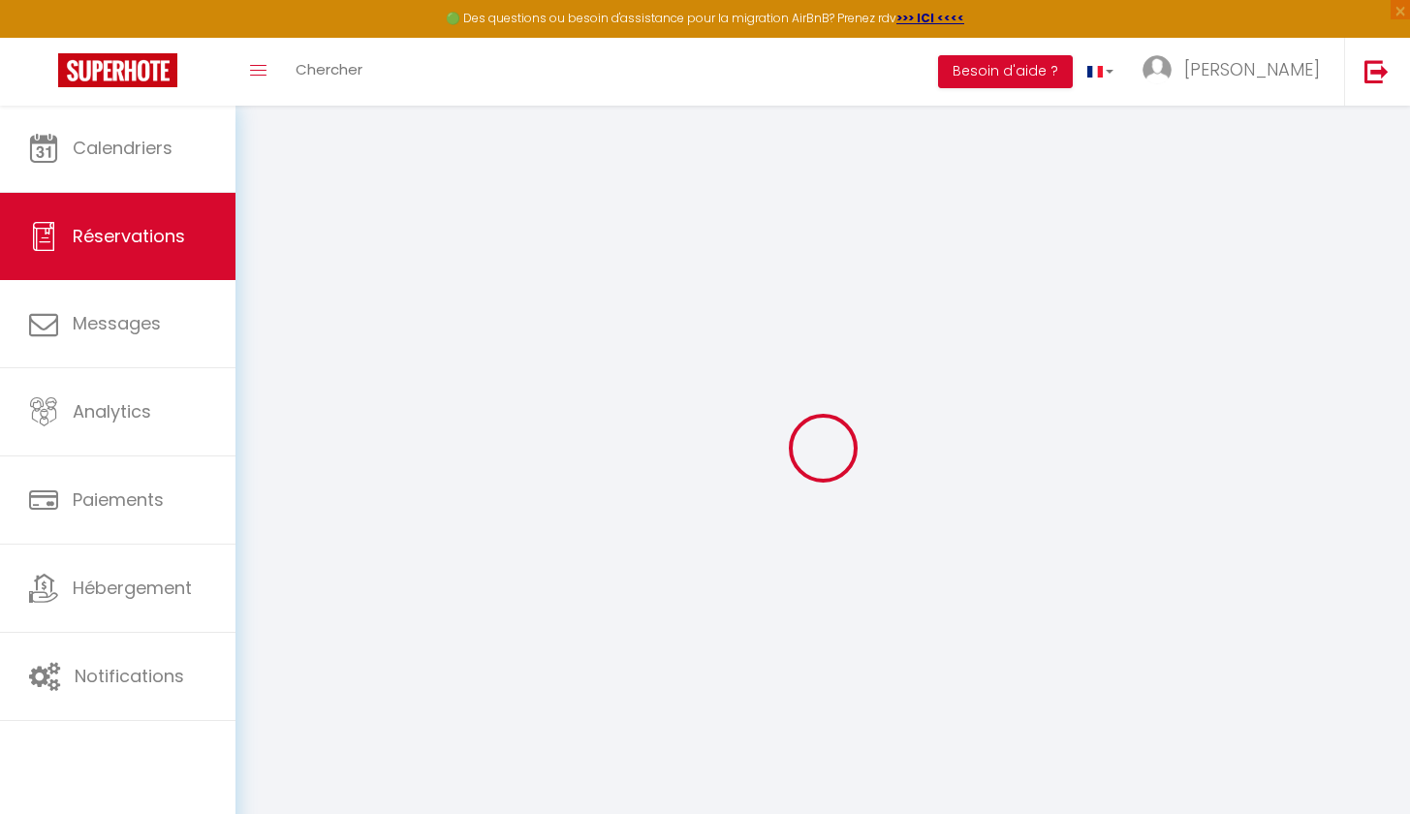
select select
checkbox input "false"
type textarea "** THIS RESERVATION HAS BEEN PRE-PAID ** BOOKING NOTE : Payment charge is EUR 9…"
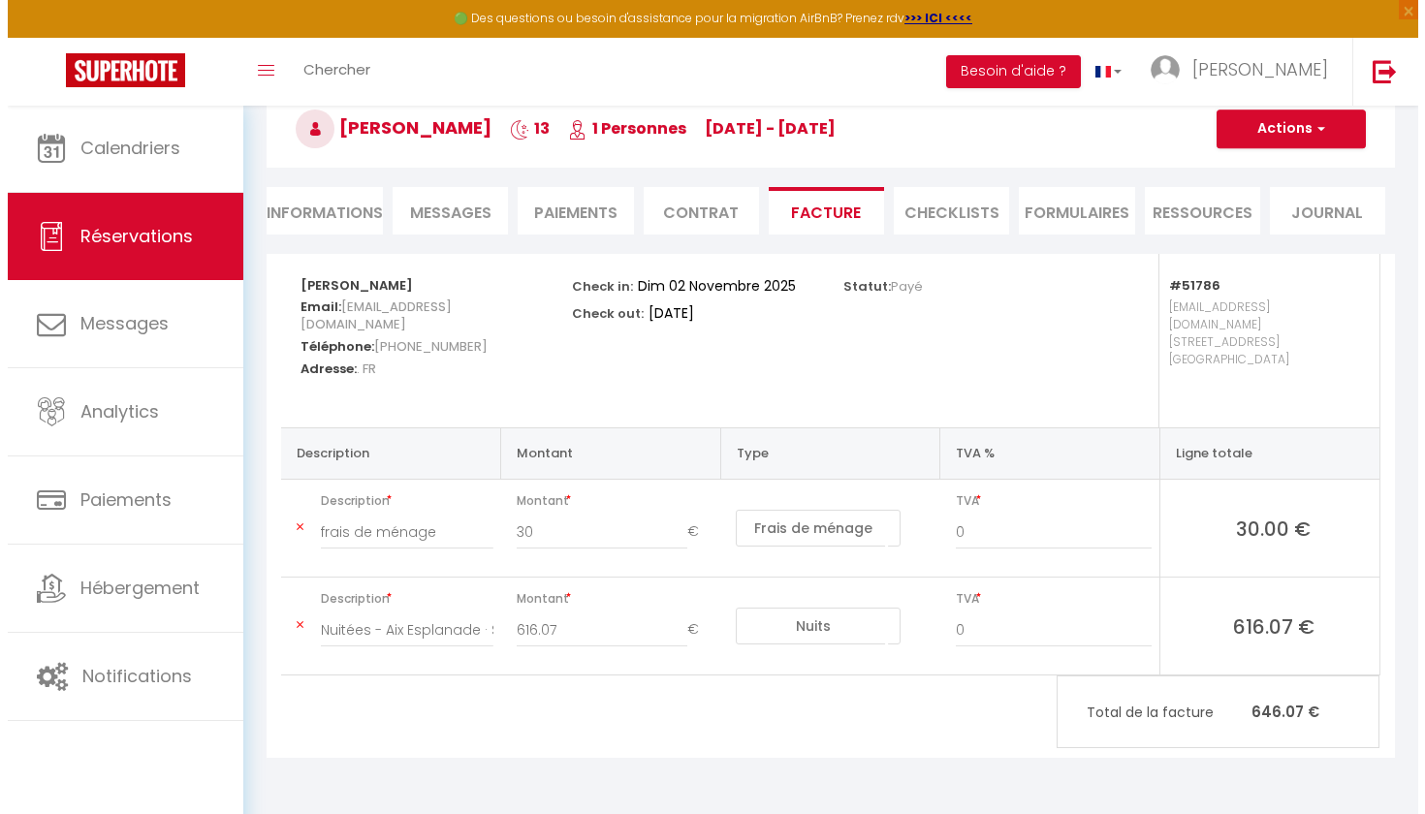
scroll to position [105, 0]
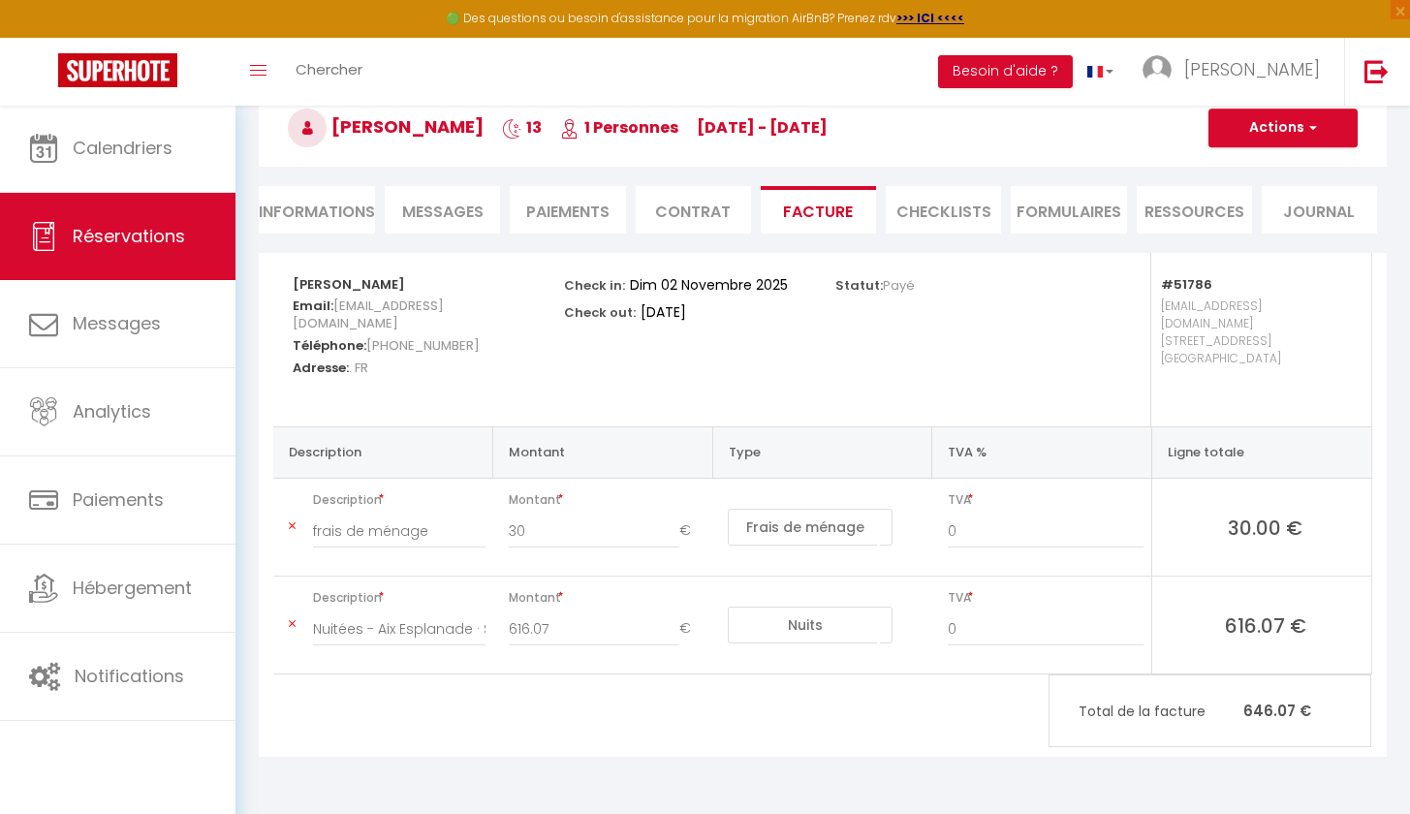
click at [290, 520] on icon at bounding box center [292, 526] width 7 height 12
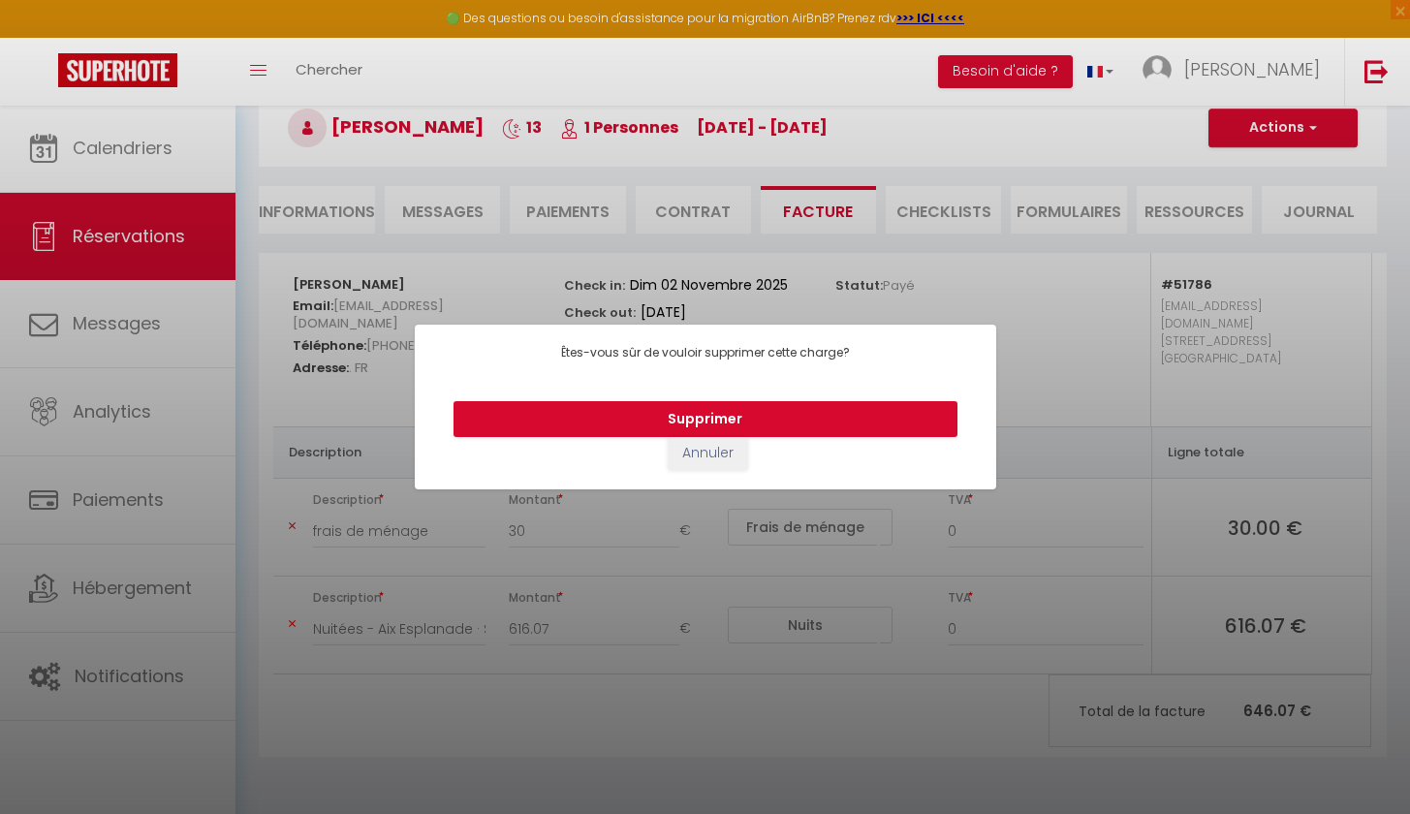
click at [562, 702] on div "Êtes-vous sûr de vouloir supprimer cette charge? Supprimer Annuler" at bounding box center [706, 407] width 582 height 814
click at [696, 441] on button "Annuler" at bounding box center [708, 453] width 80 height 33
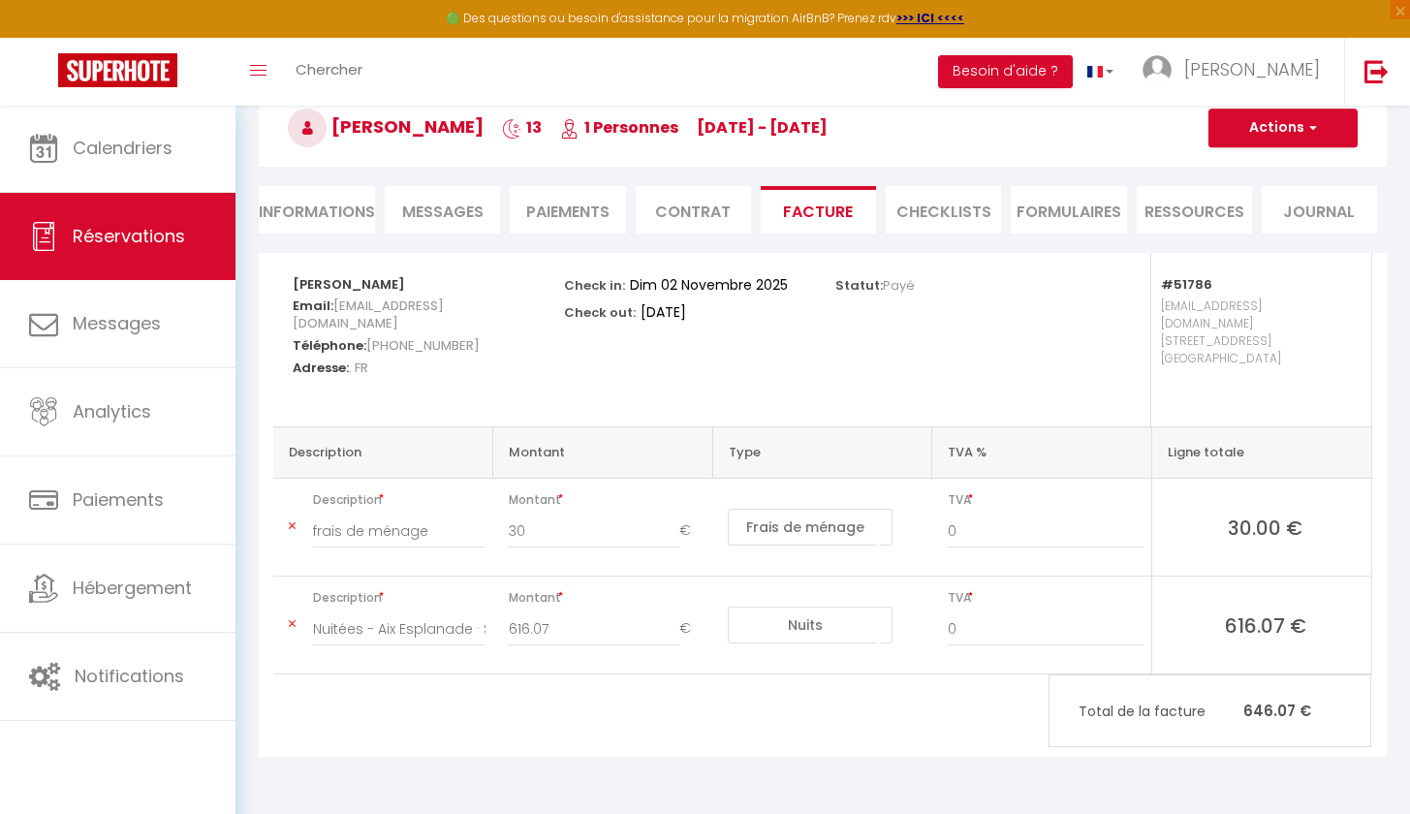
click at [1303, 138] on button "Actions" at bounding box center [1283, 128] width 149 height 39
click at [1272, 224] on link "Envoyer la facture" at bounding box center [1268, 220] width 163 height 25
type input "[EMAIL_ADDRESS][DOMAIN_NAME]"
select select "fr"
type input "Votre facture 6250104 - [GEOGRAPHIC_DATA] · Studio Esplanade bord du Lac"
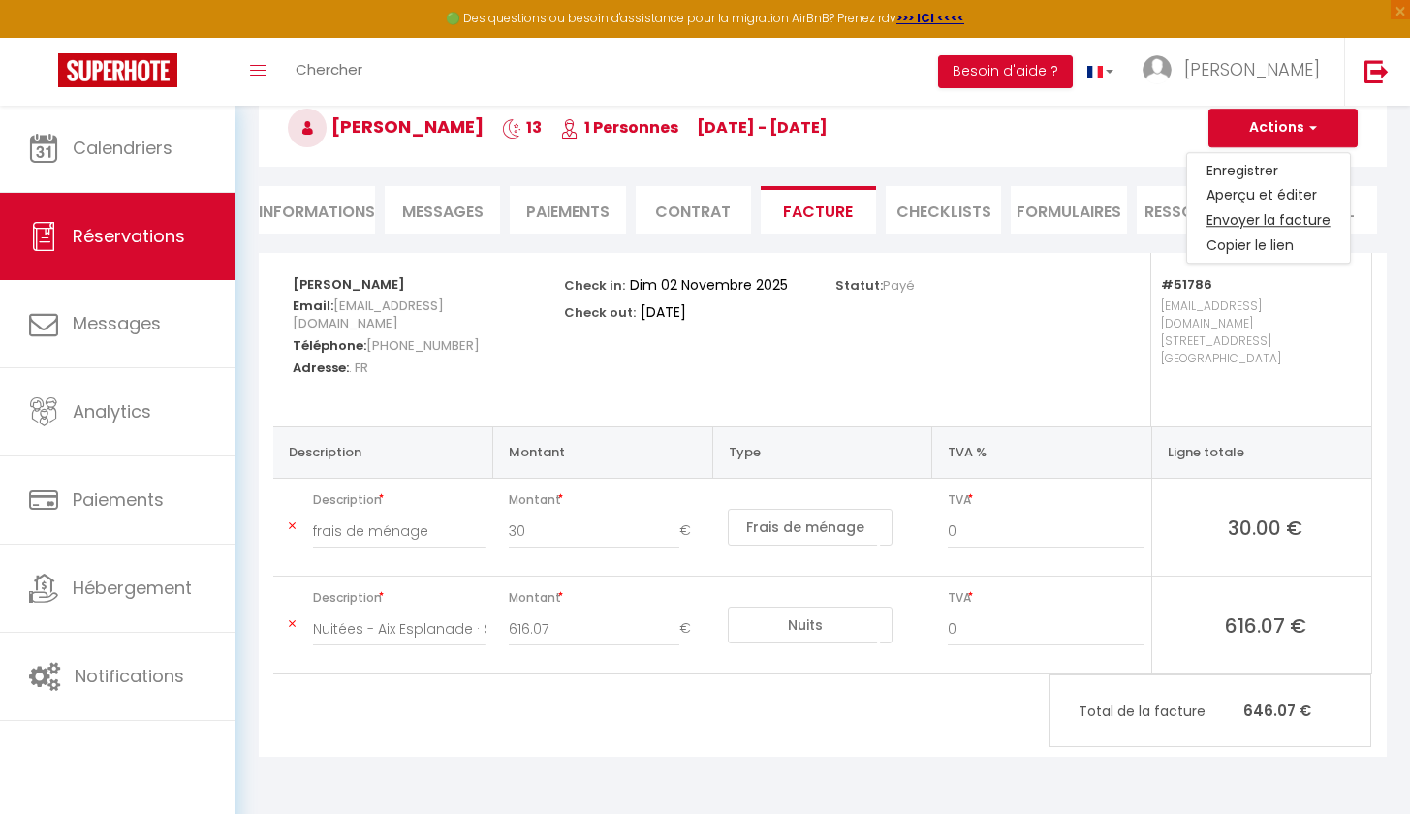
type textarea "Bonjour, Voici le lien pour télécharger votre facture : [URL][DOMAIN_NAME] Déta…"
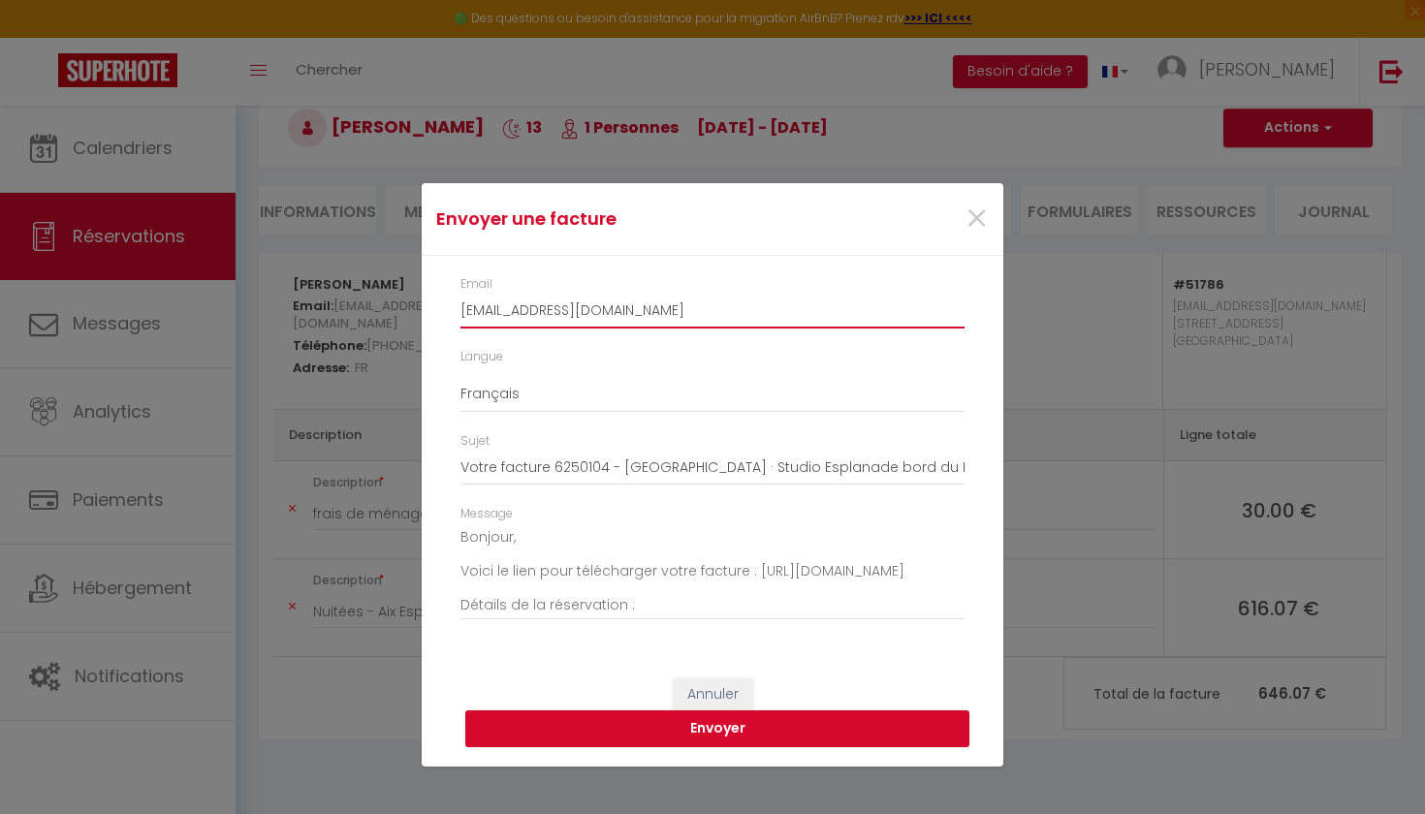
drag, startPoint x: 732, startPoint y: 303, endPoint x: 446, endPoint y: 286, distance: 286.5
click at [446, 286] on div "Email [EMAIL_ADDRESS][DOMAIN_NAME] Langue Anglais Français Espagnol Portugais S…" at bounding box center [713, 457] width 582 height 403
drag, startPoint x: 648, startPoint y: 311, endPoint x: 475, endPoint y: 300, distance: 173.8
click at [475, 300] on input "[EMAIL_ADDRESS][DOMAIN_NAME]" at bounding box center [712, 311] width 504 height 35
type input "[EMAIL_ADDRESS][DOMAIN_NAME]"
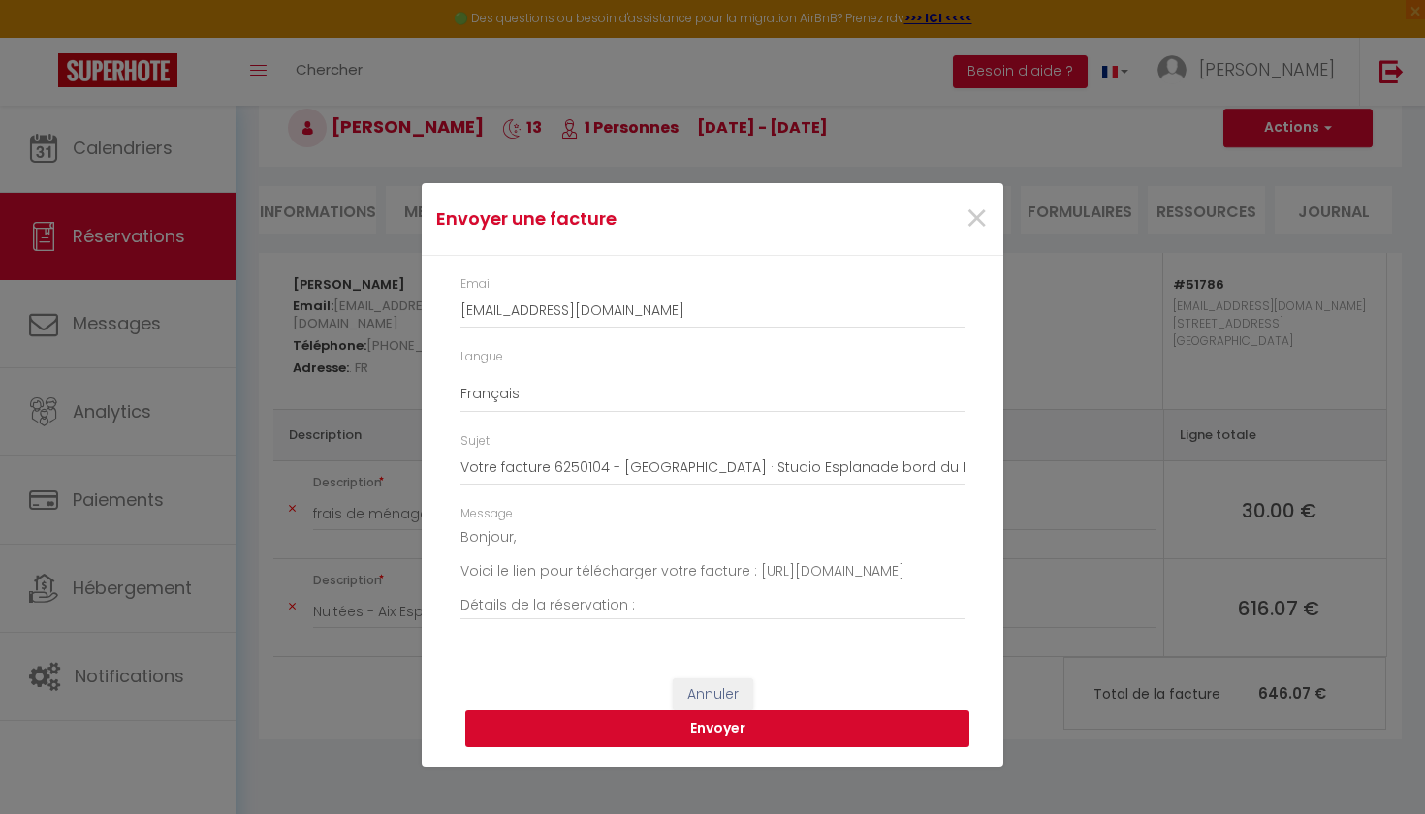
click at [668, 730] on button "Envoyer" at bounding box center [717, 728] width 504 height 37
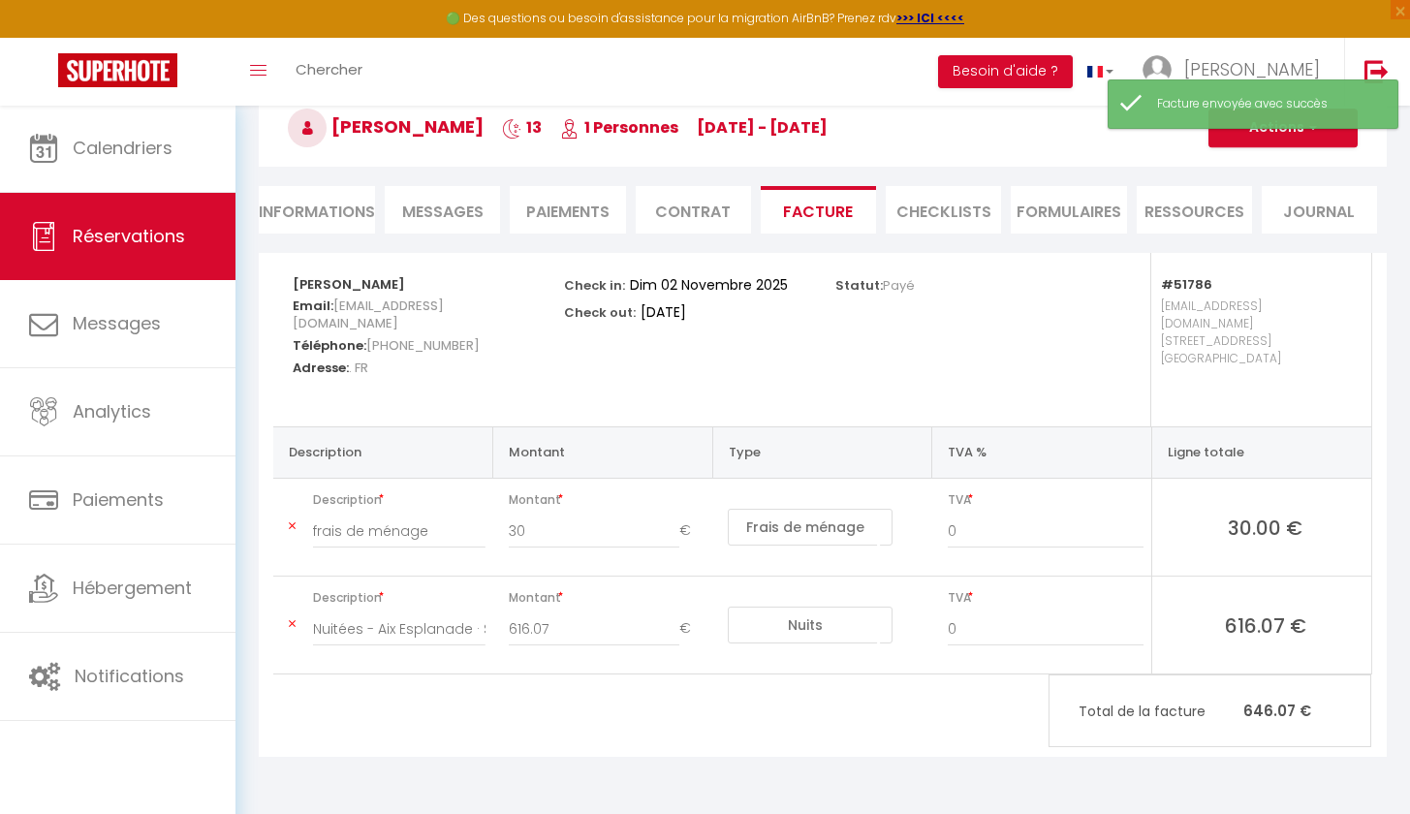
click at [291, 520] on icon at bounding box center [292, 526] width 7 height 12
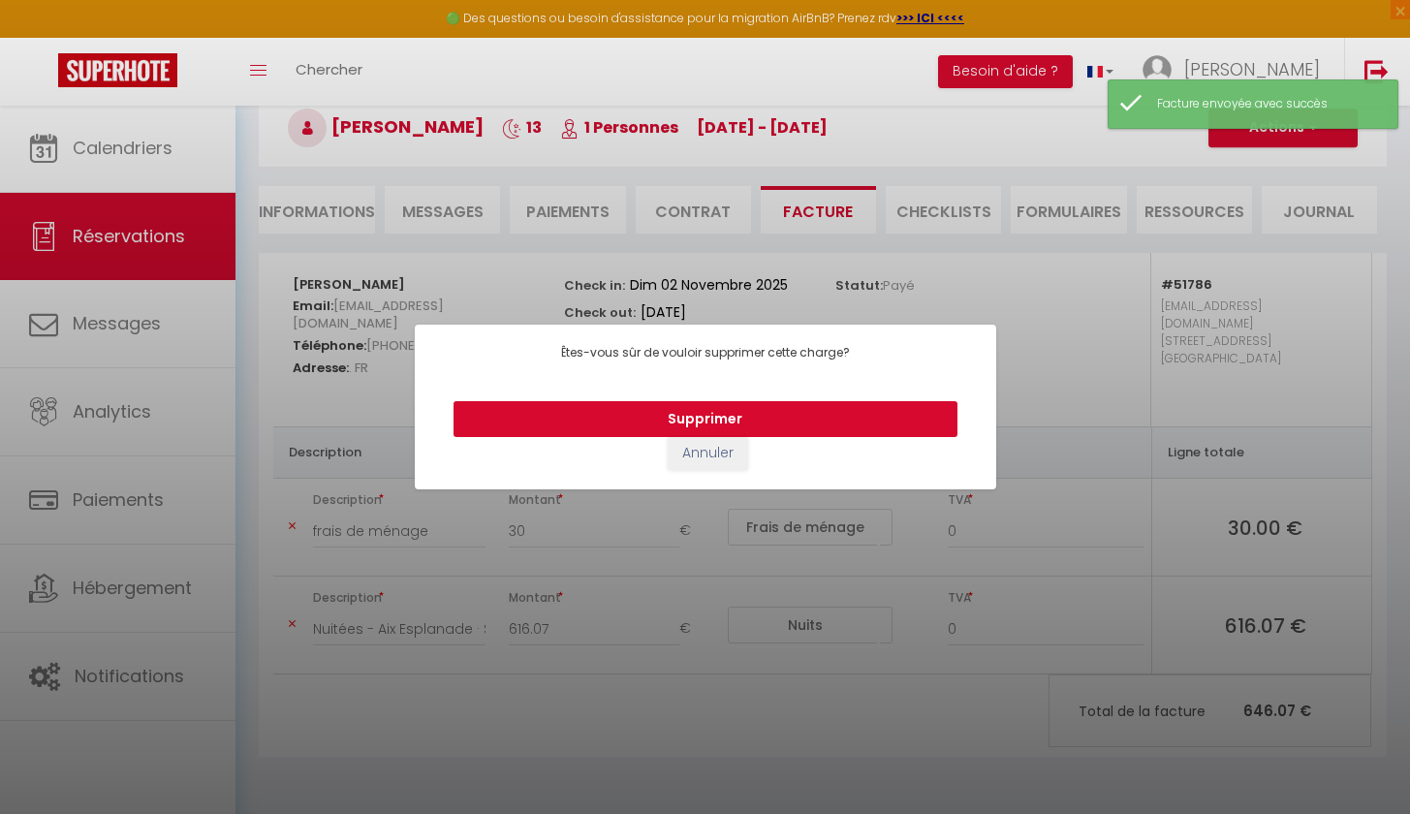
click at [555, 416] on button "Supprimer" at bounding box center [706, 419] width 504 height 37
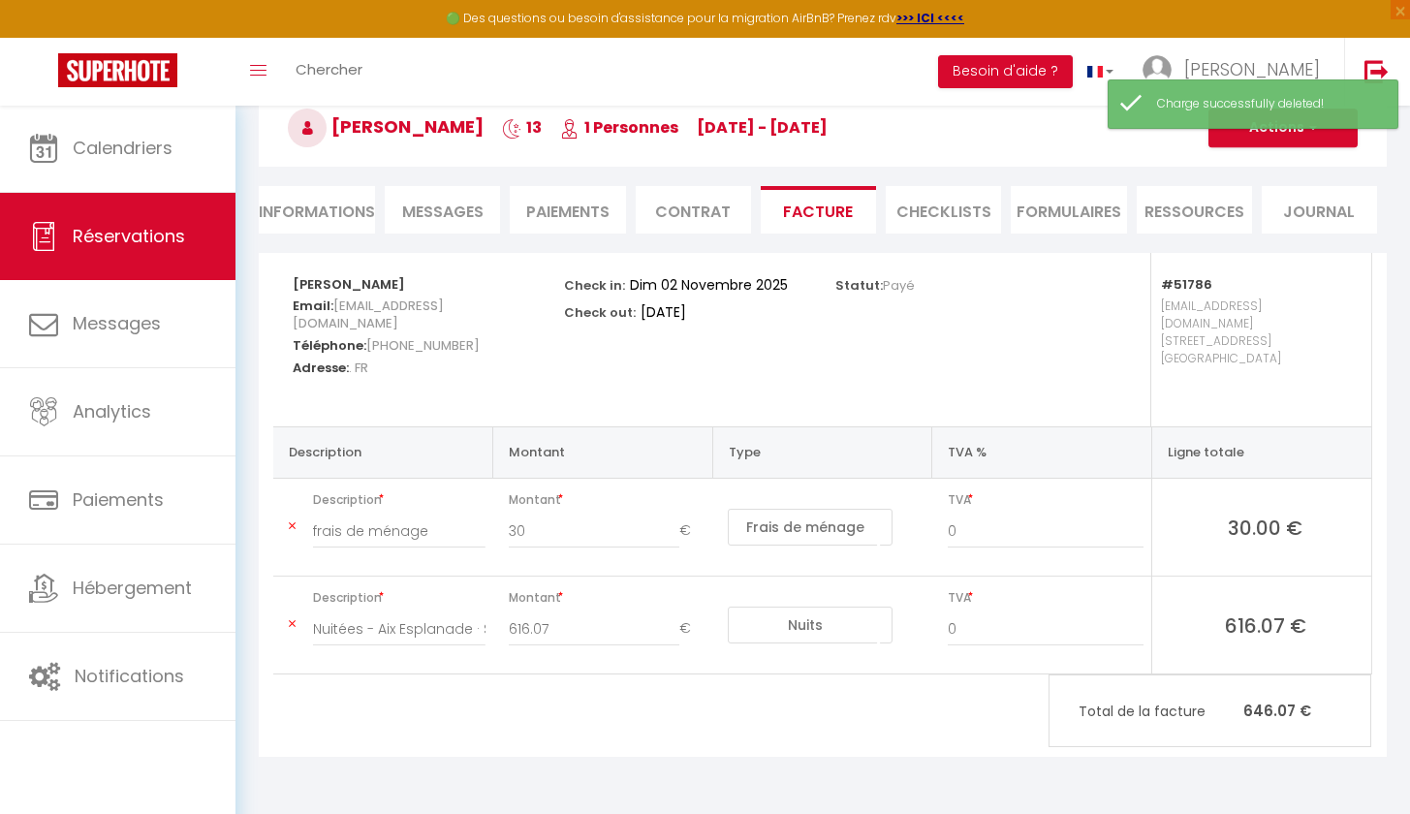
type input "Nuitées - Aix Esplanade · Studio Esplanade bord du Lac - [PERSON_NAME]"
type input "616.07"
select select "nights"
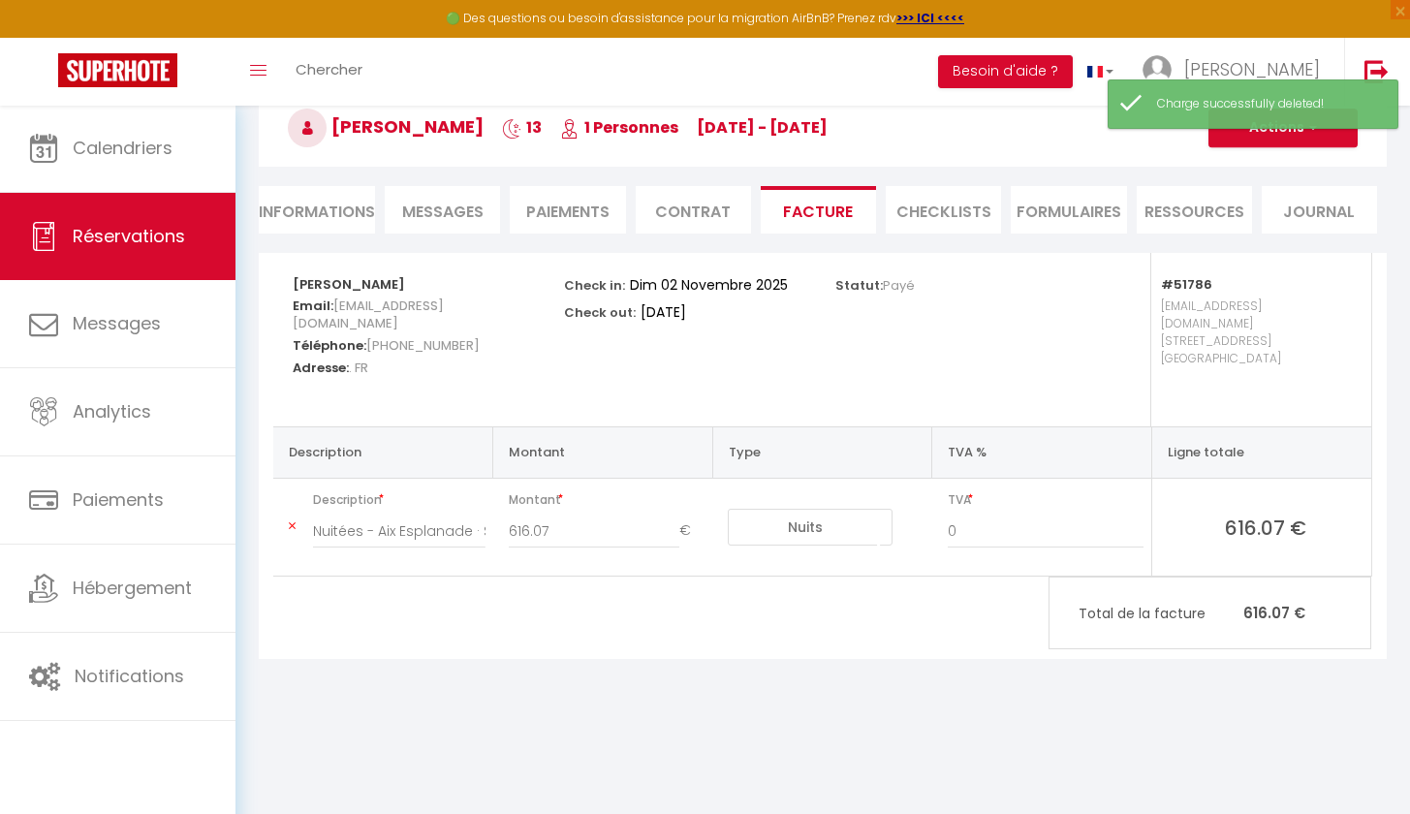
click at [1310, 133] on span "button" at bounding box center [1311, 127] width 12 height 17
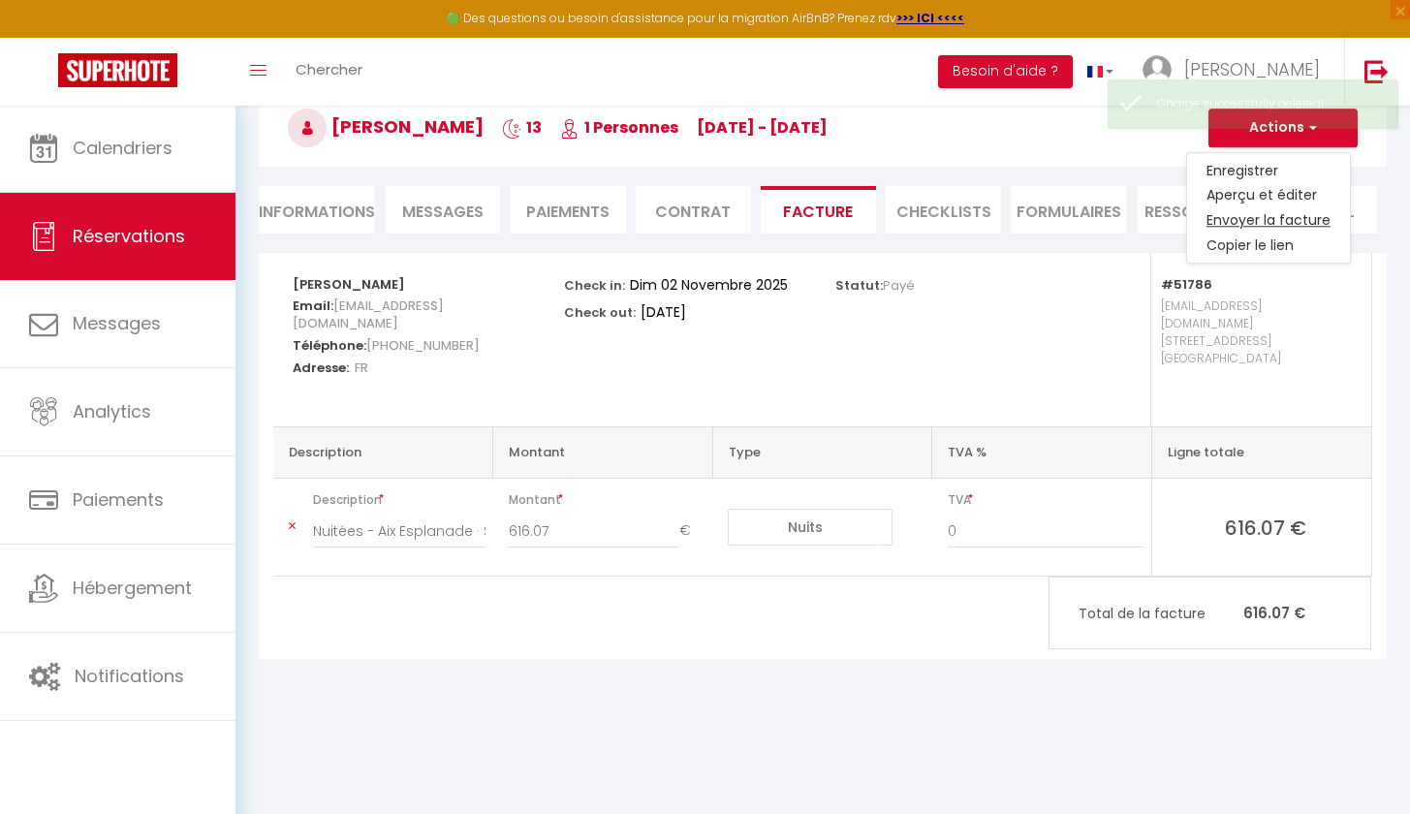
click at [1271, 214] on link "Envoyer la facture" at bounding box center [1268, 220] width 163 height 25
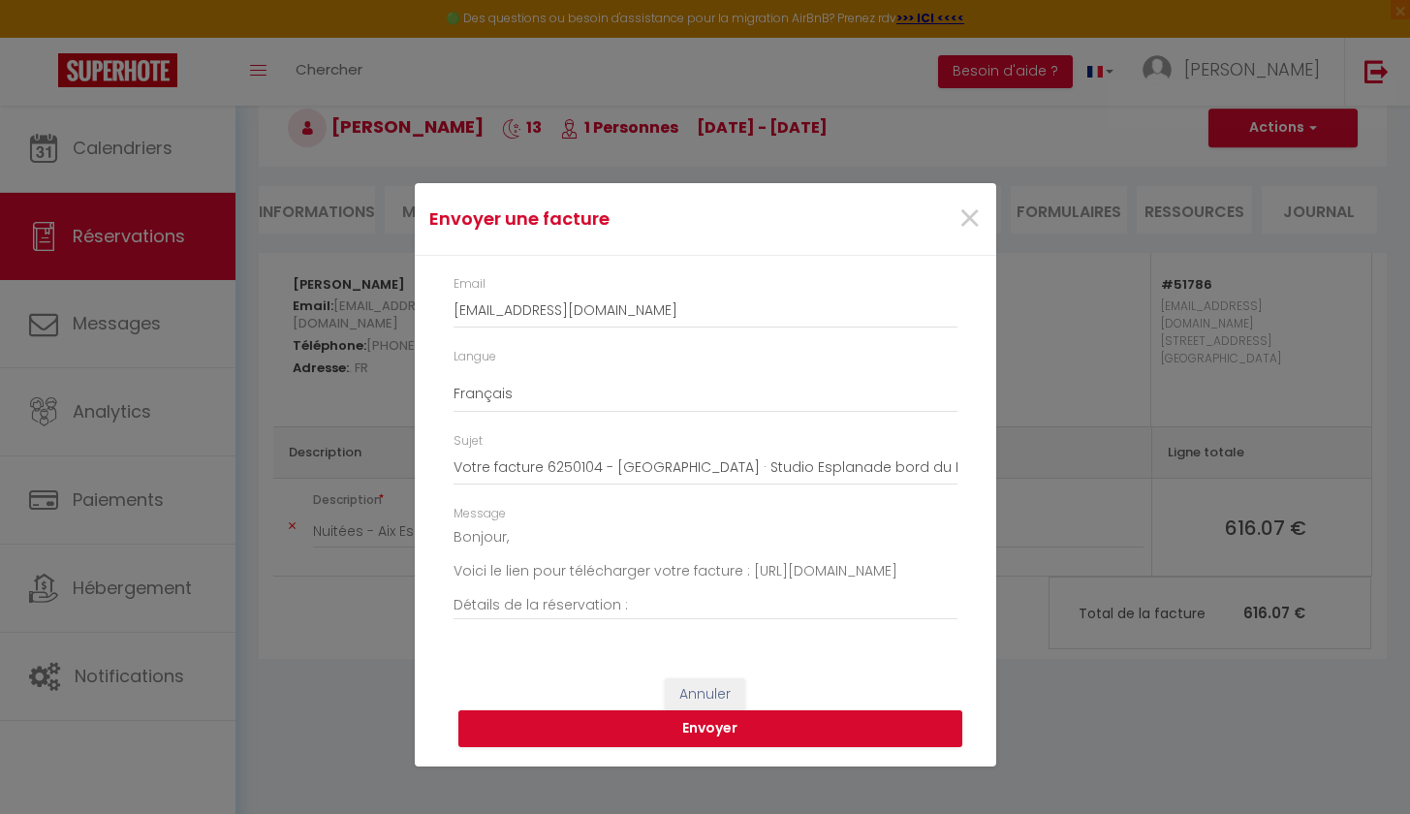
type input "[EMAIL_ADDRESS][DOMAIN_NAME]"
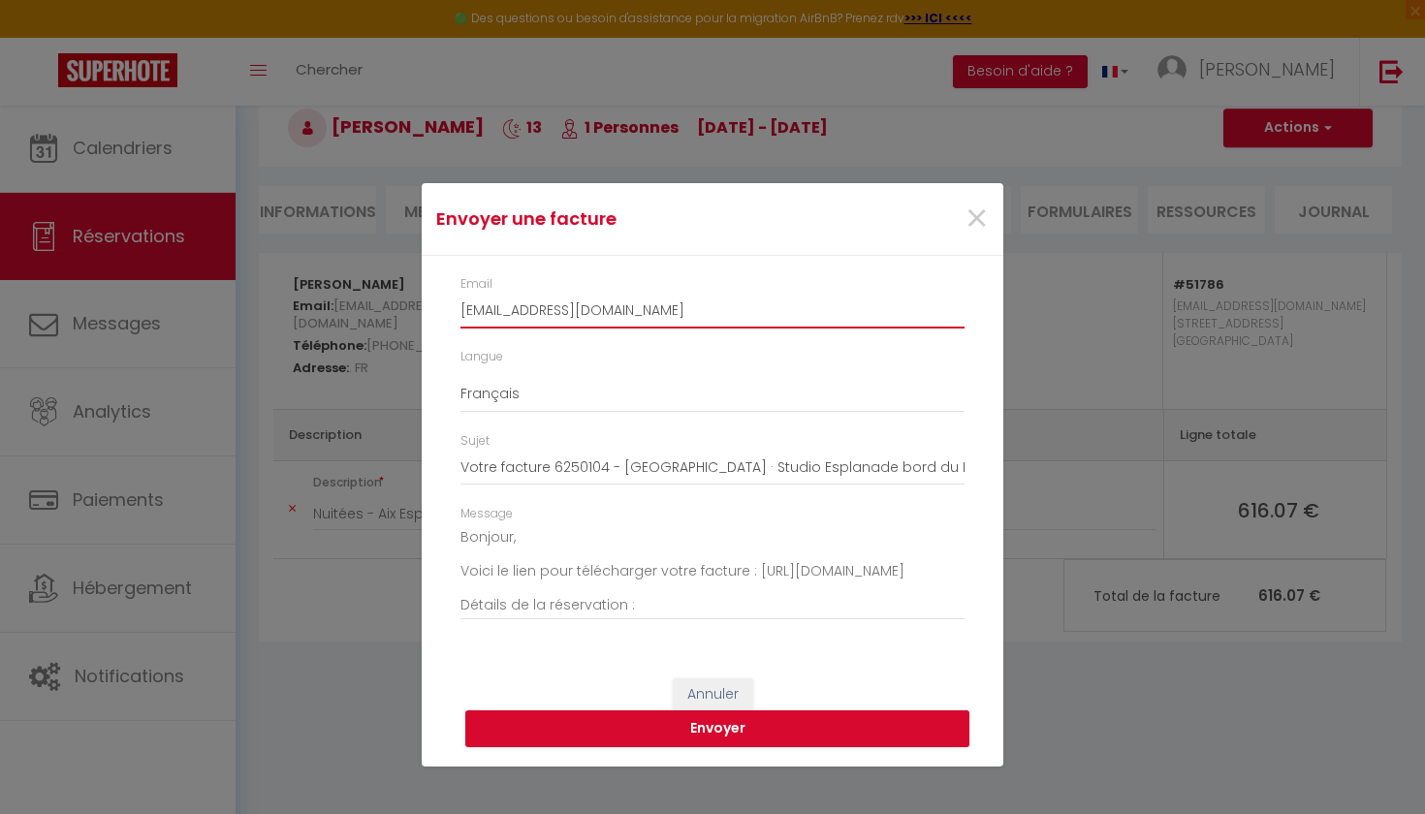
drag, startPoint x: 717, startPoint y: 314, endPoint x: 363, endPoint y: 308, distance: 353.8
click at [365, 308] on div "Envoyer une facture × Email [EMAIL_ADDRESS][DOMAIN_NAME] Langue Anglais Françai…" at bounding box center [712, 407] width 1425 height 814
paste input "[EMAIL_ADDRESS][DOMAIN_NAME]"
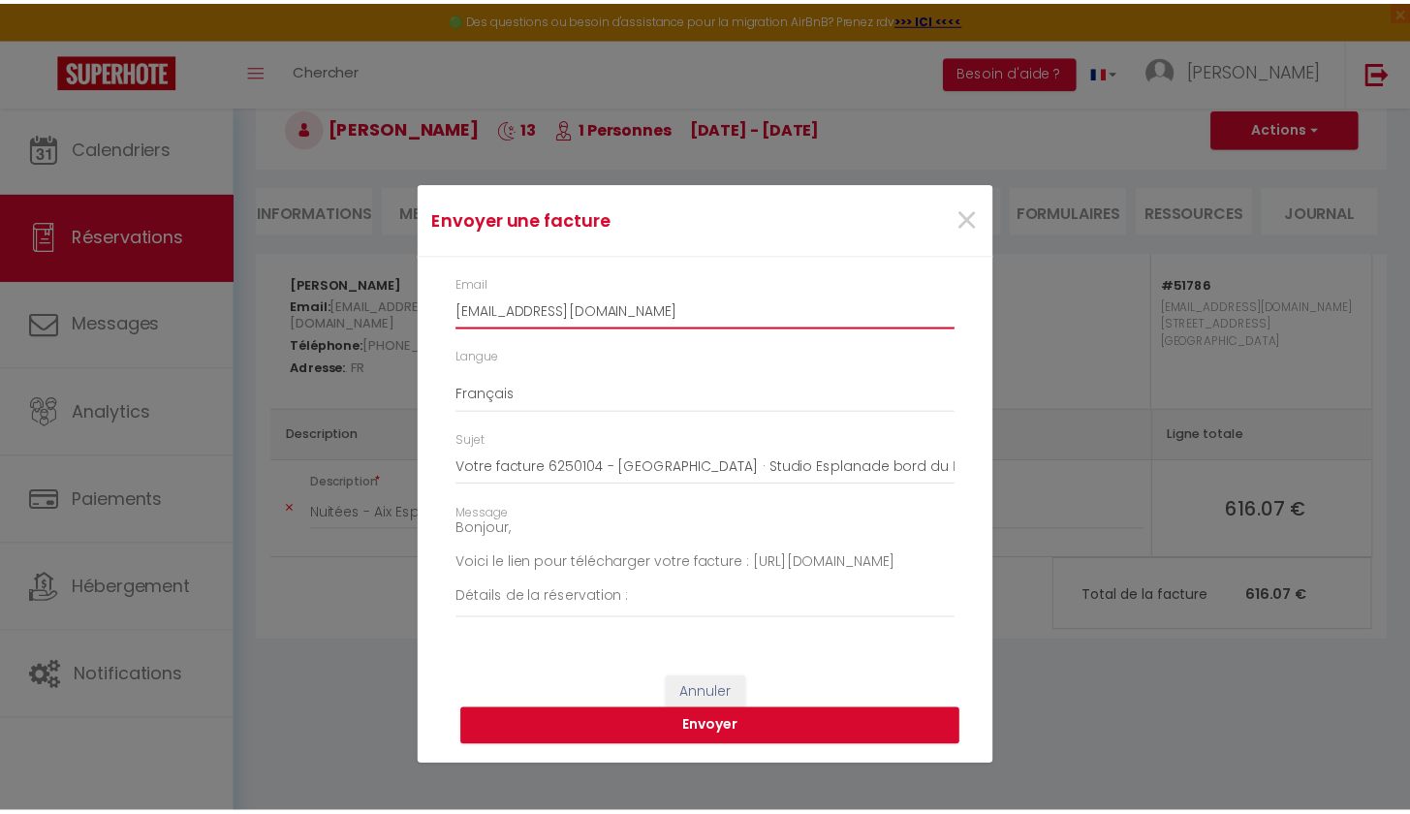
scroll to position [15, 0]
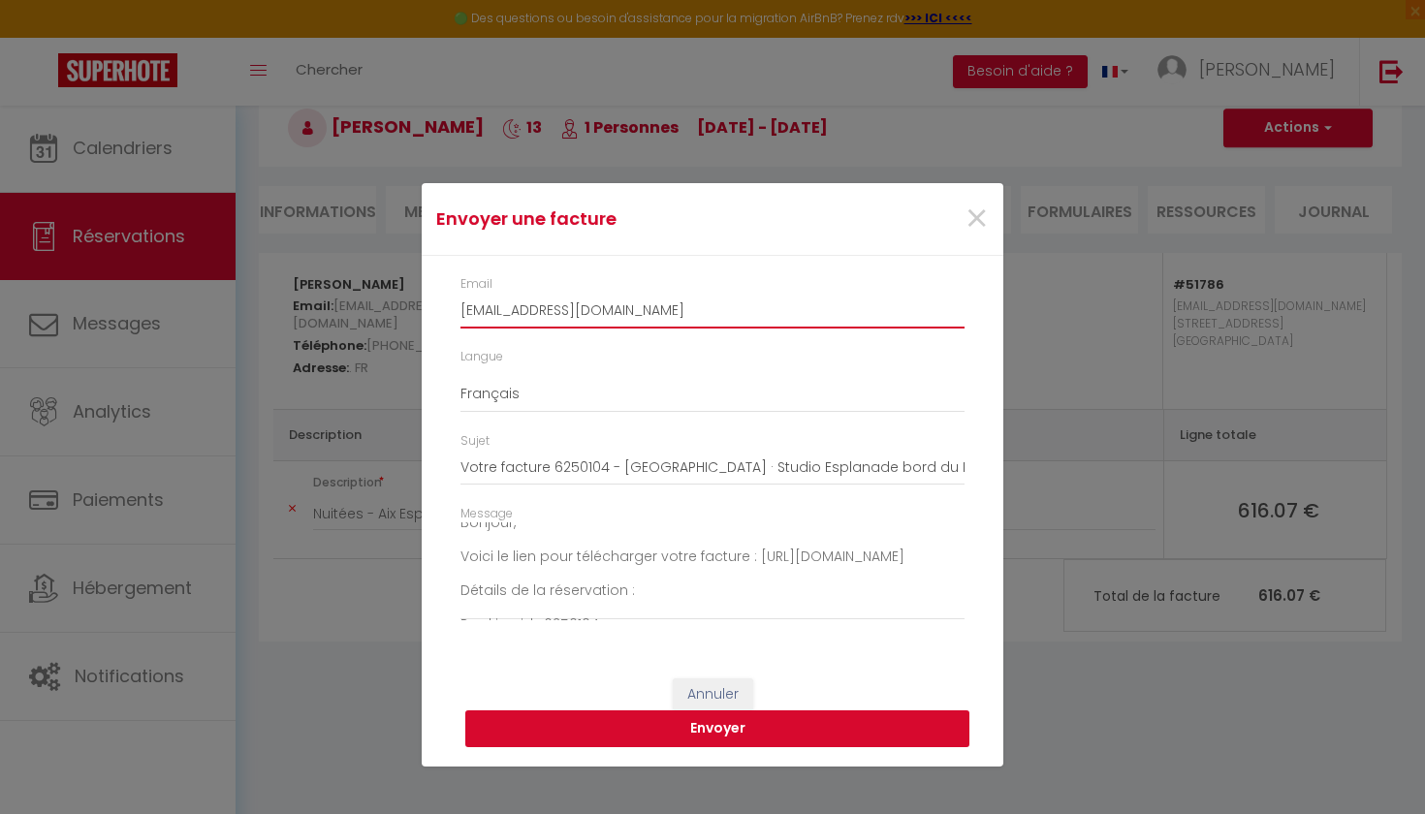
type input "[EMAIL_ADDRESS][DOMAIN_NAME]"
click at [700, 735] on button "Envoyer" at bounding box center [717, 728] width 504 height 37
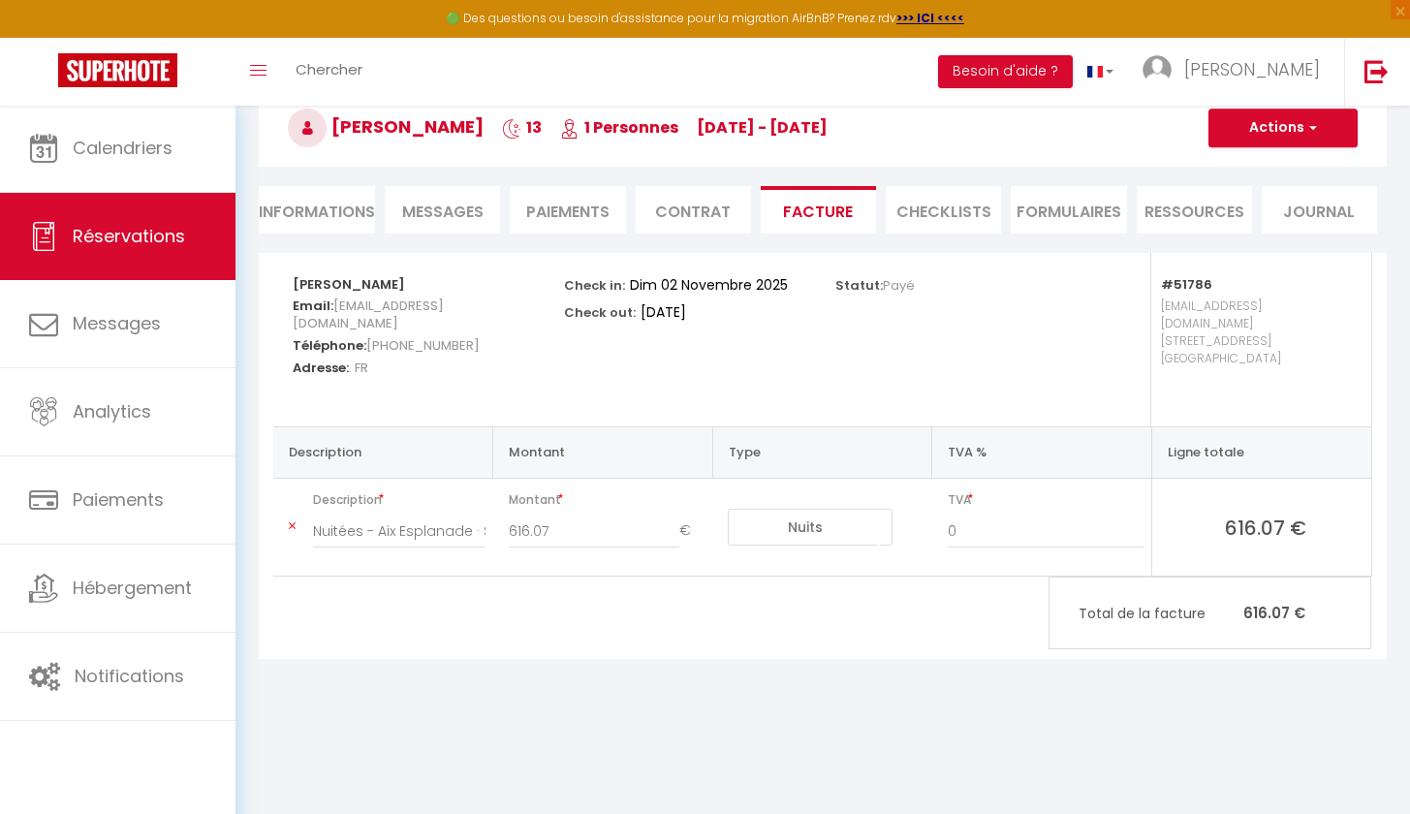
click at [450, 204] on span "Messages" at bounding box center [442, 212] width 81 height 22
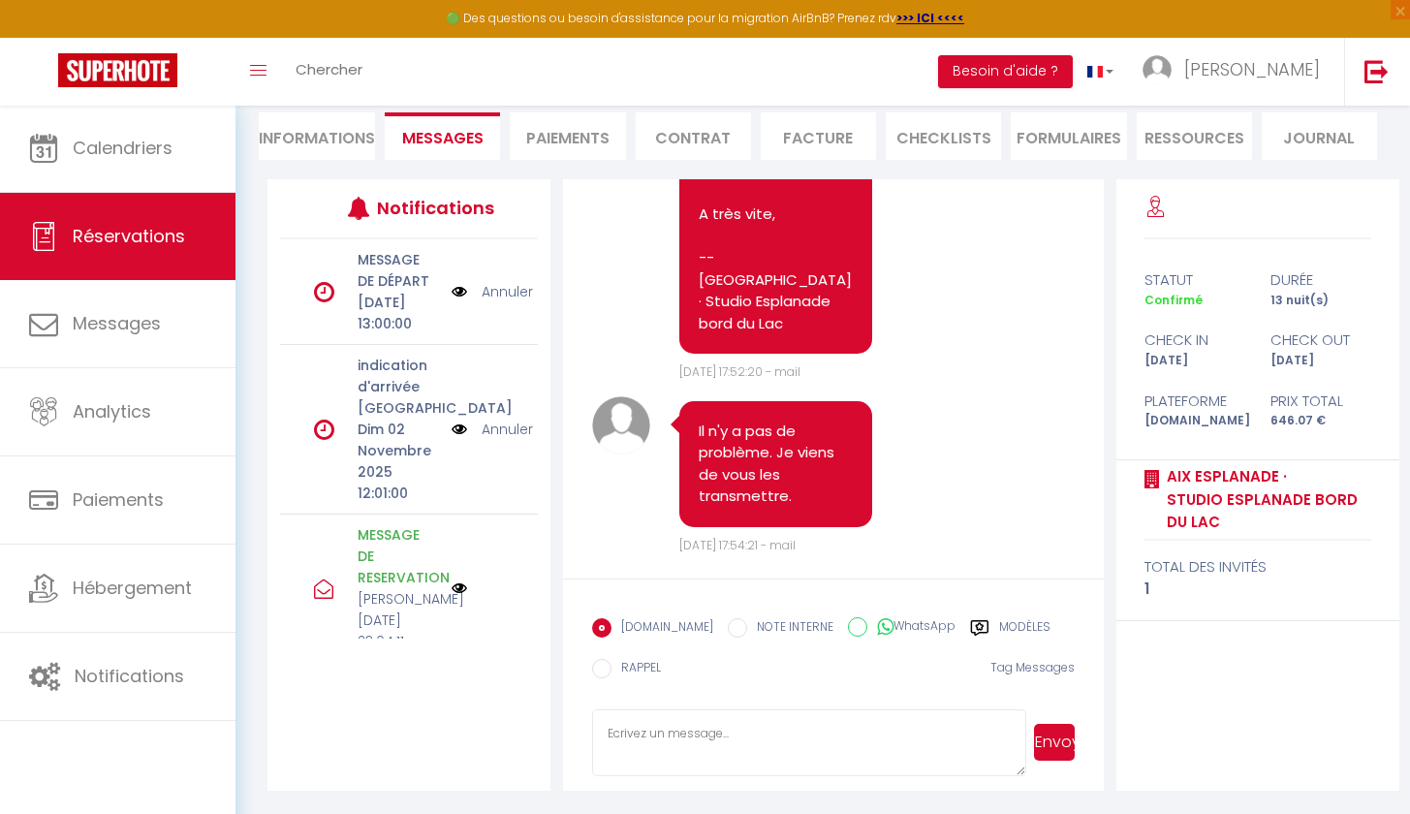
scroll to position [7579, 0]
